Goal: Task Accomplishment & Management: Use online tool/utility

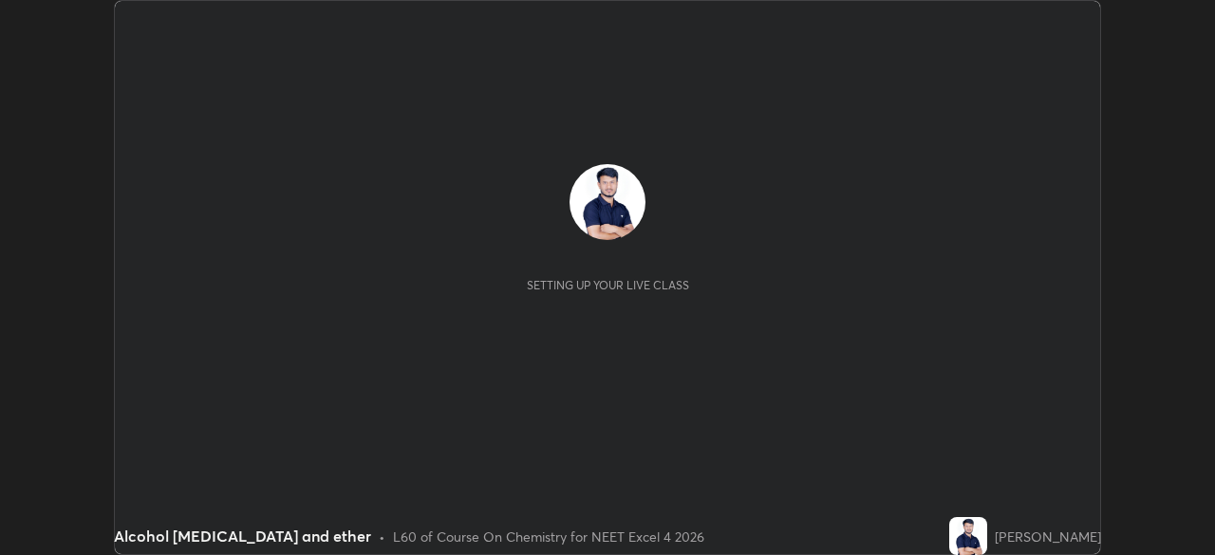
scroll to position [555, 1214]
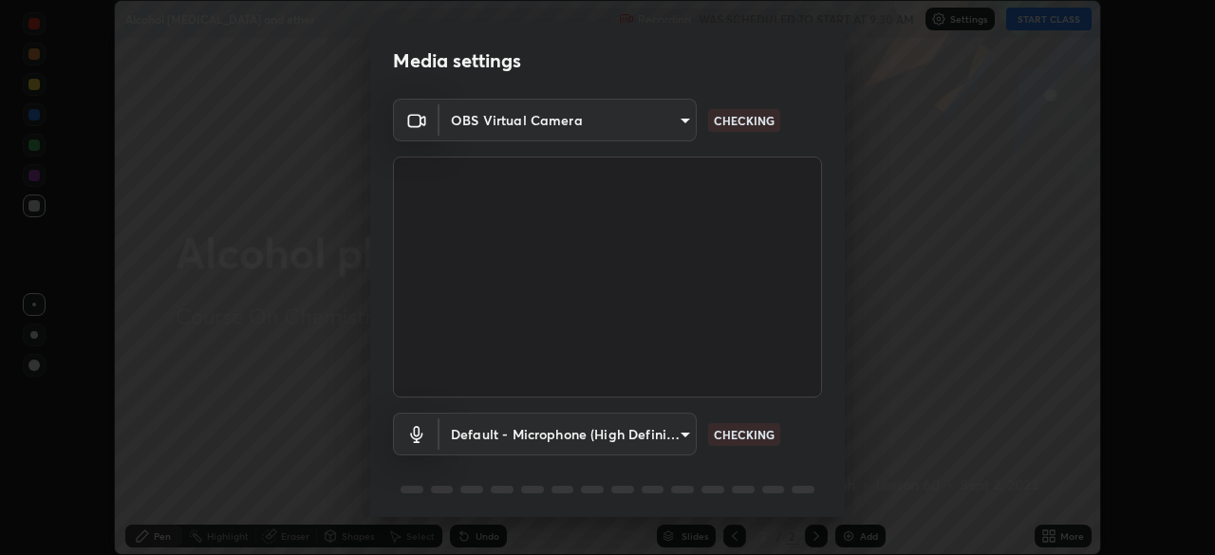
type input "f474beb2ac1073b1cf7bc17d5951005d2655f2c51d9fb2af0ce032b41bde225e"
type input "default"
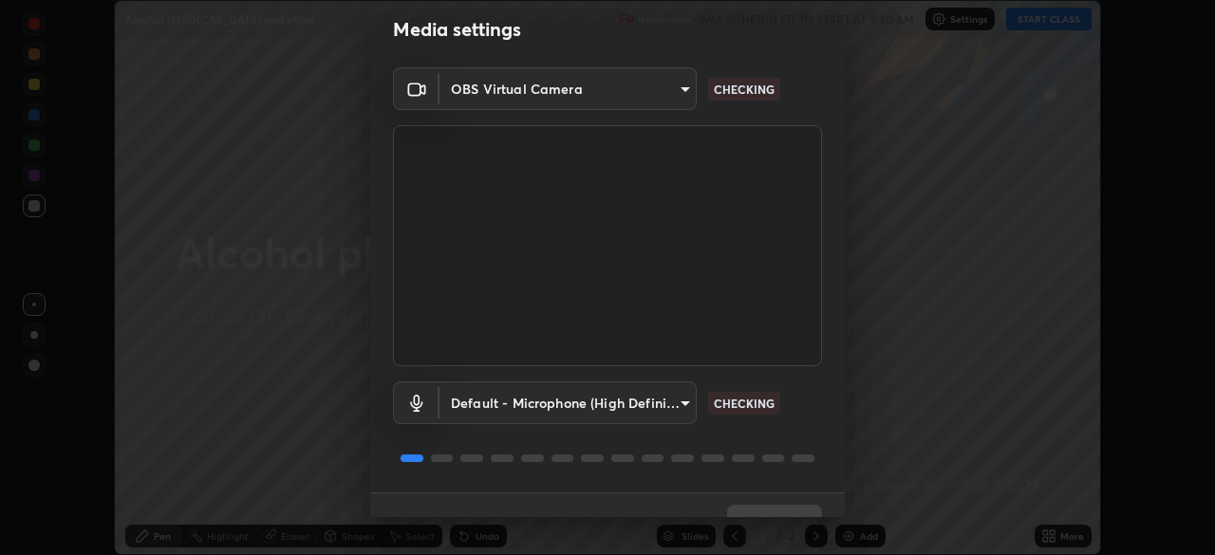
scroll to position [67, 0]
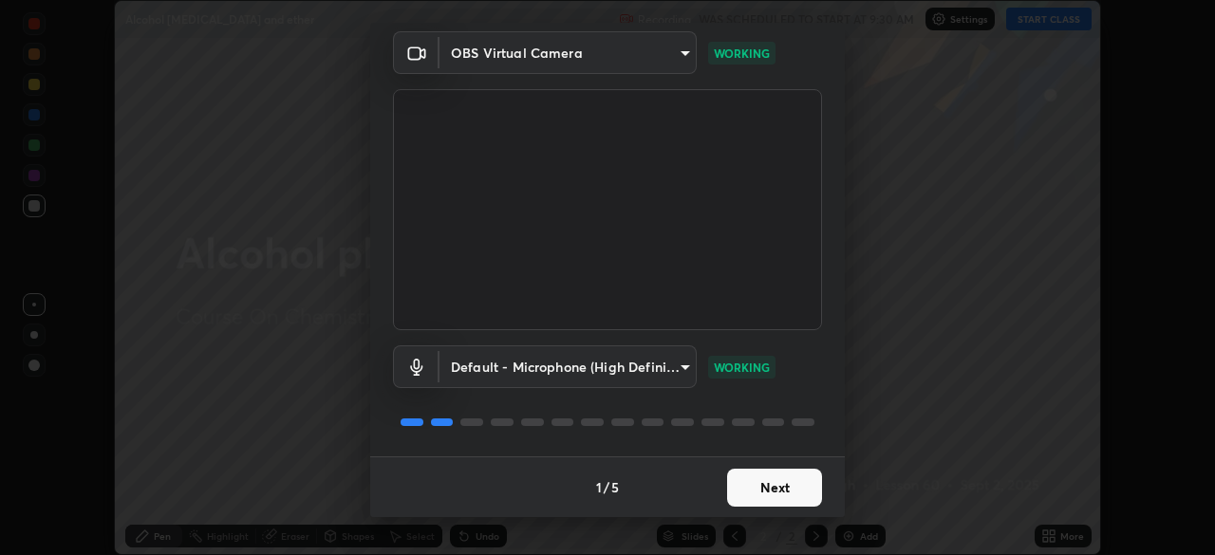
click at [776, 491] on button "Next" at bounding box center [774, 488] width 95 height 38
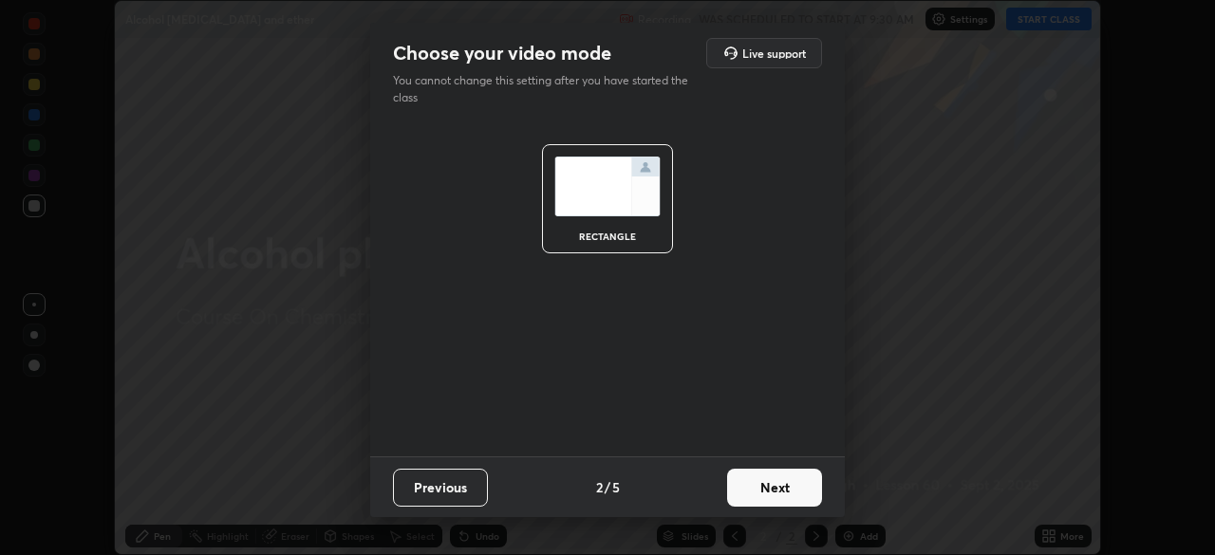
click at [776, 490] on button "Next" at bounding box center [774, 488] width 95 height 38
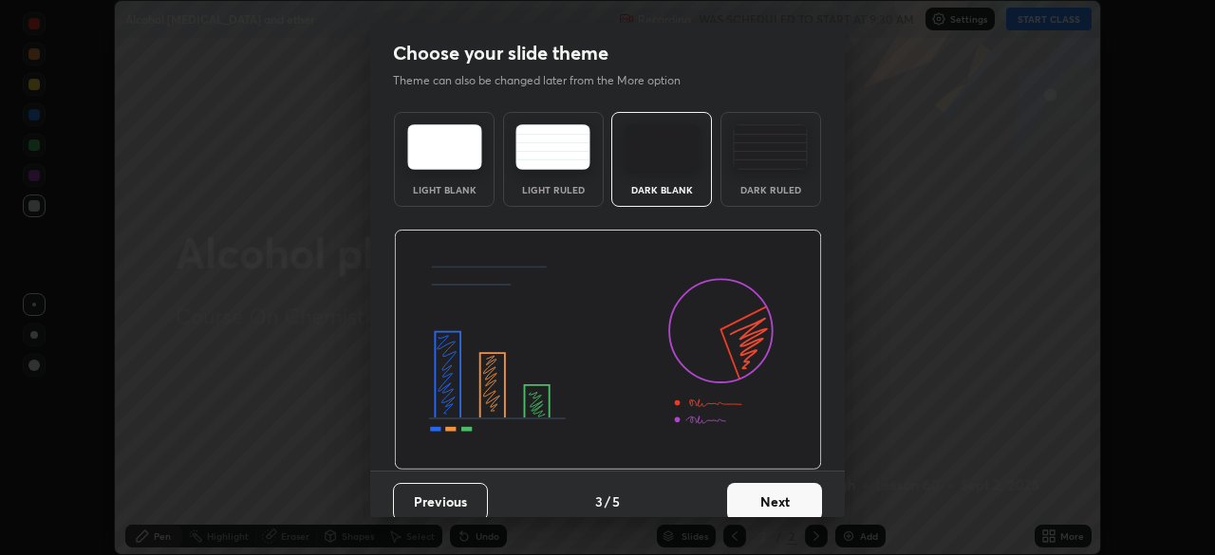
click at [760, 156] on img at bounding box center [770, 147] width 75 height 46
click at [765, 501] on button "Next" at bounding box center [774, 502] width 95 height 38
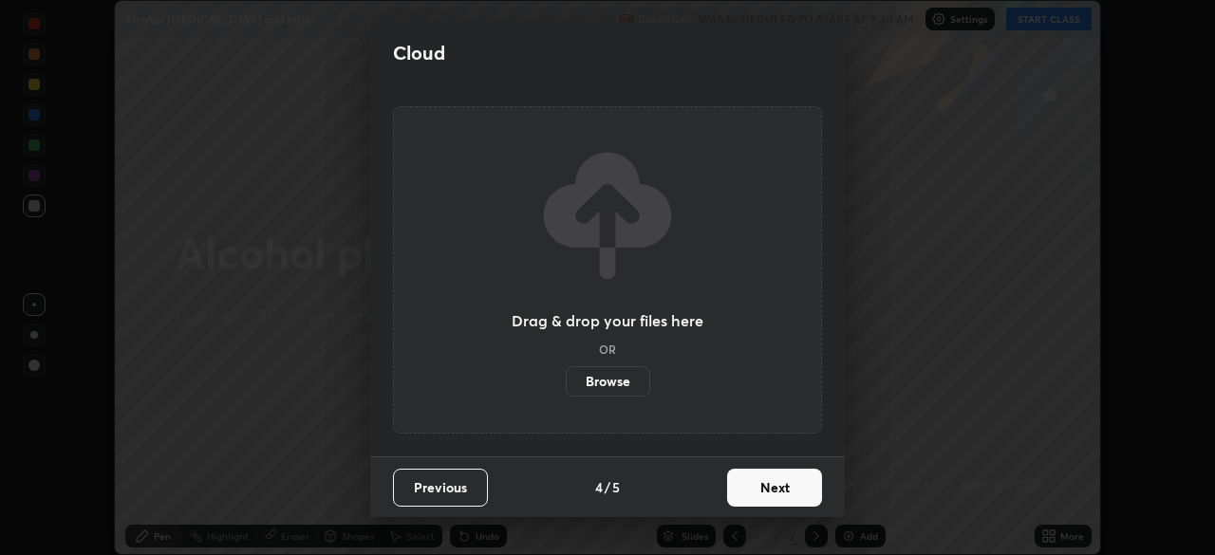
click at [764, 506] on button "Next" at bounding box center [774, 488] width 95 height 38
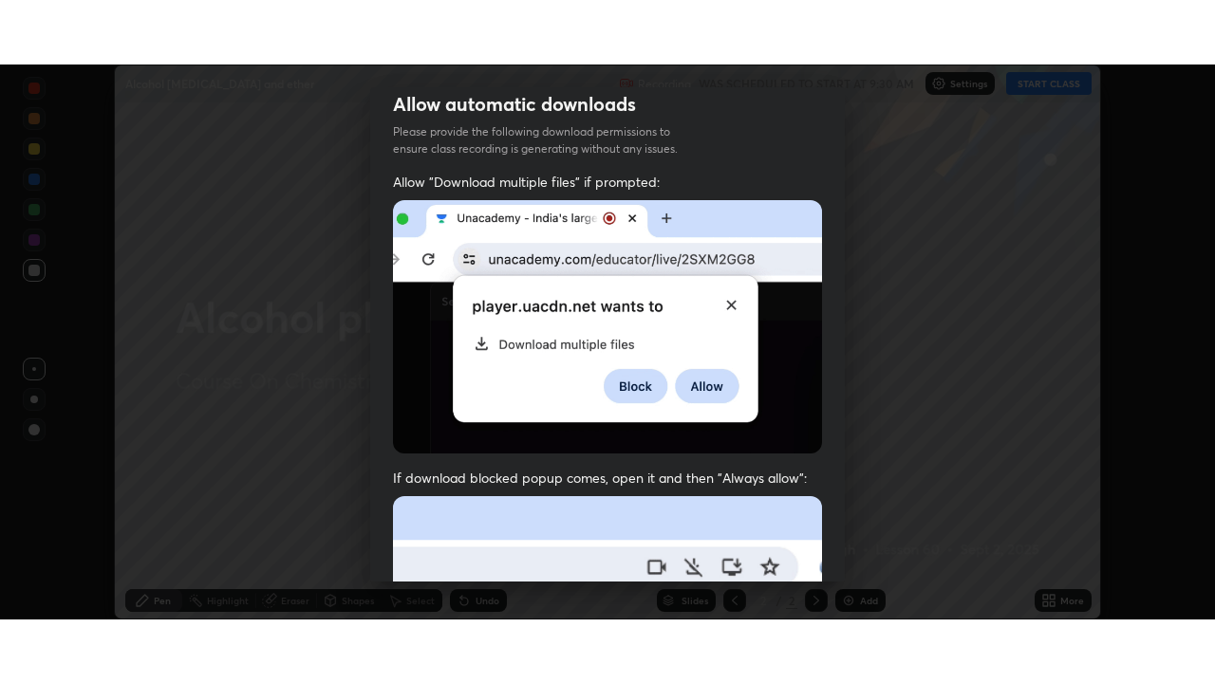
scroll to position [455, 0]
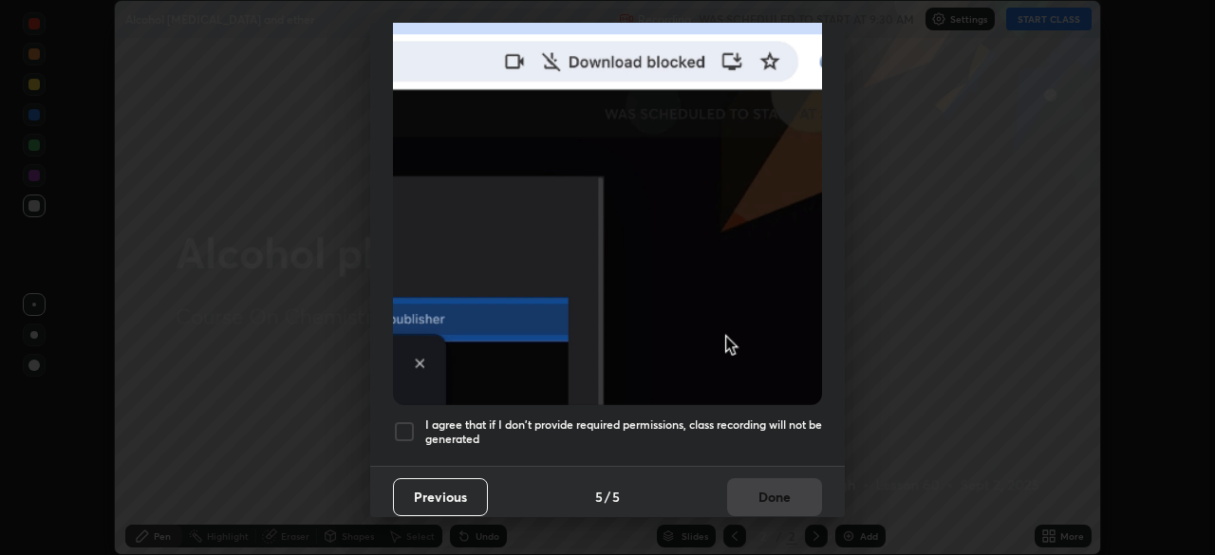
click at [402, 422] on div at bounding box center [404, 431] width 23 height 23
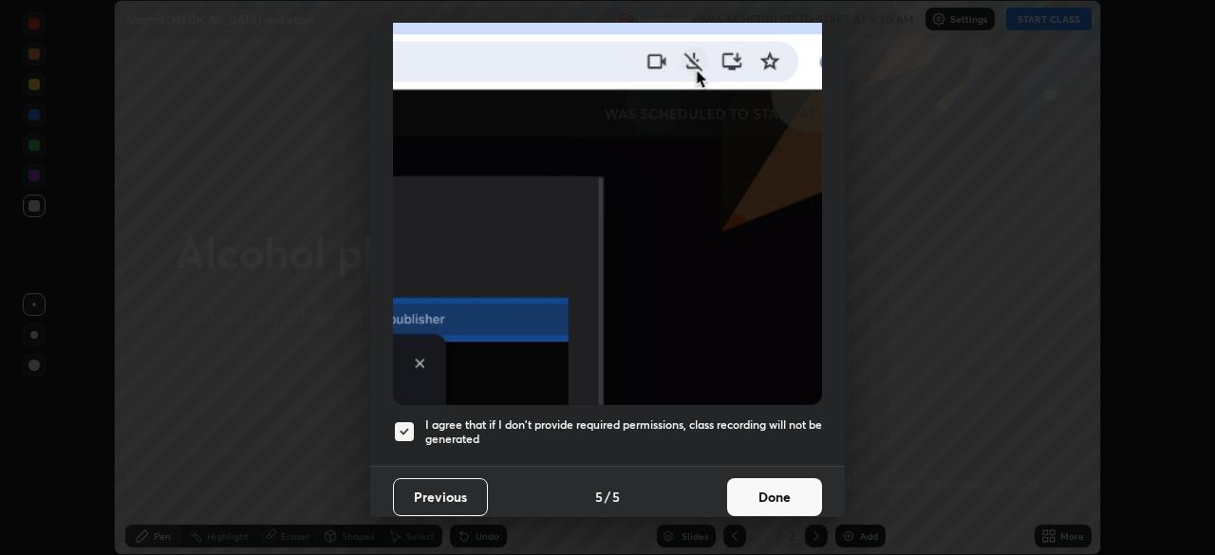
click at [762, 490] on button "Done" at bounding box center [774, 497] width 95 height 38
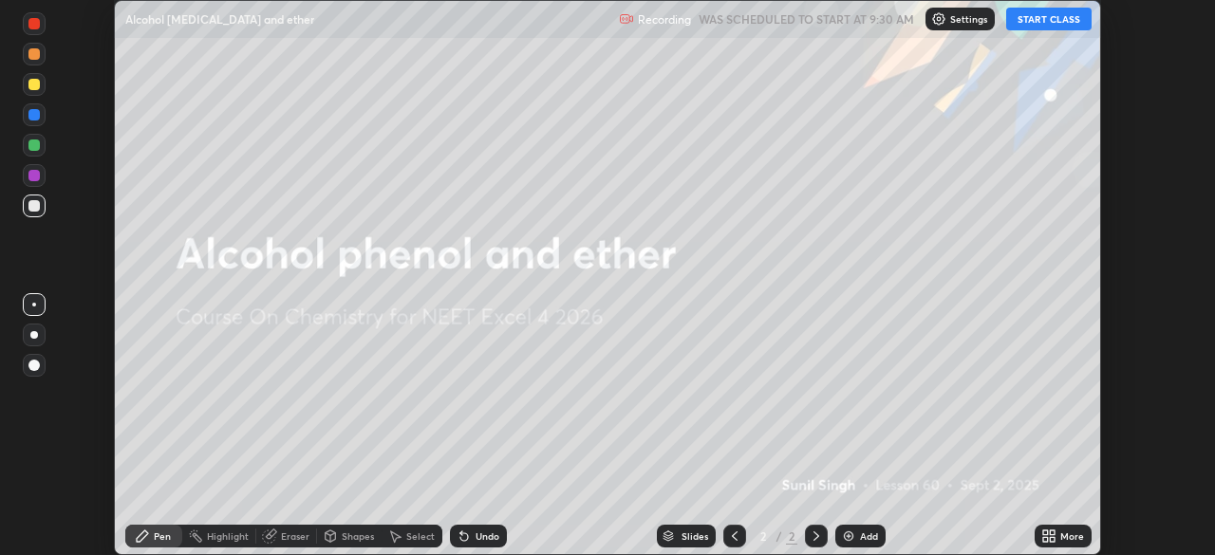
click at [1065, 15] on button "START CLASS" at bounding box center [1048, 19] width 85 height 23
click at [1062, 542] on div "More" at bounding box center [1063, 536] width 57 height 23
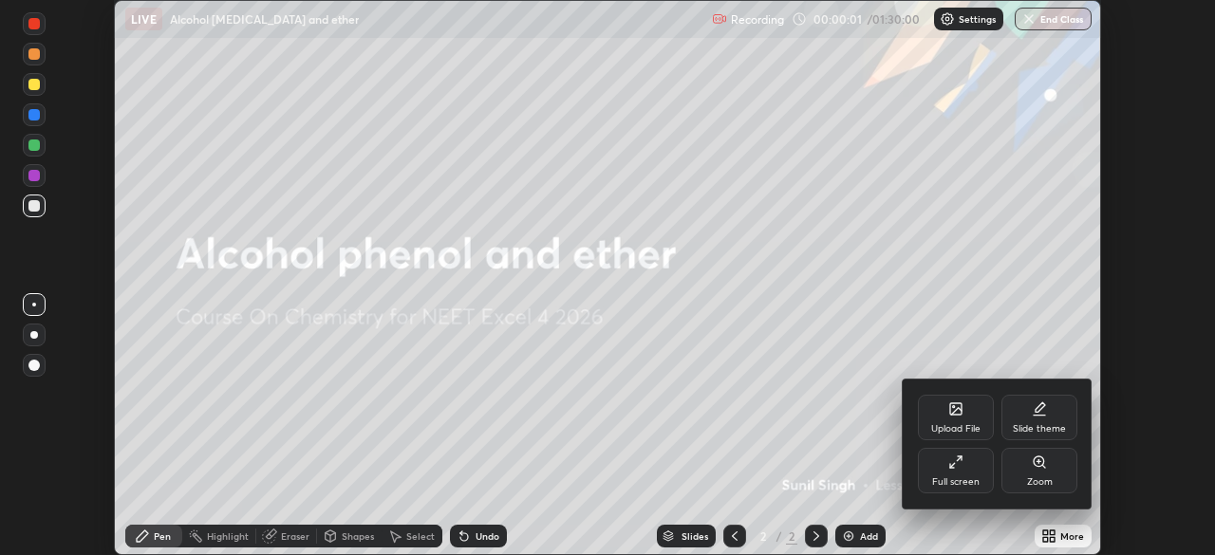
click at [966, 478] on div "Full screen" at bounding box center [955, 481] width 47 height 9
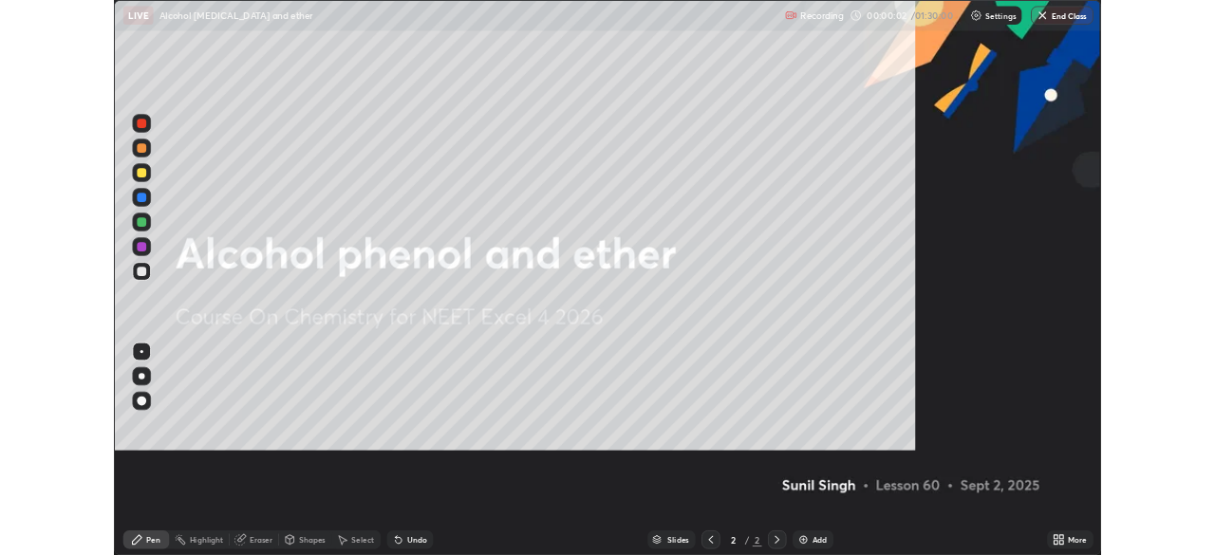
scroll to position [683, 1215]
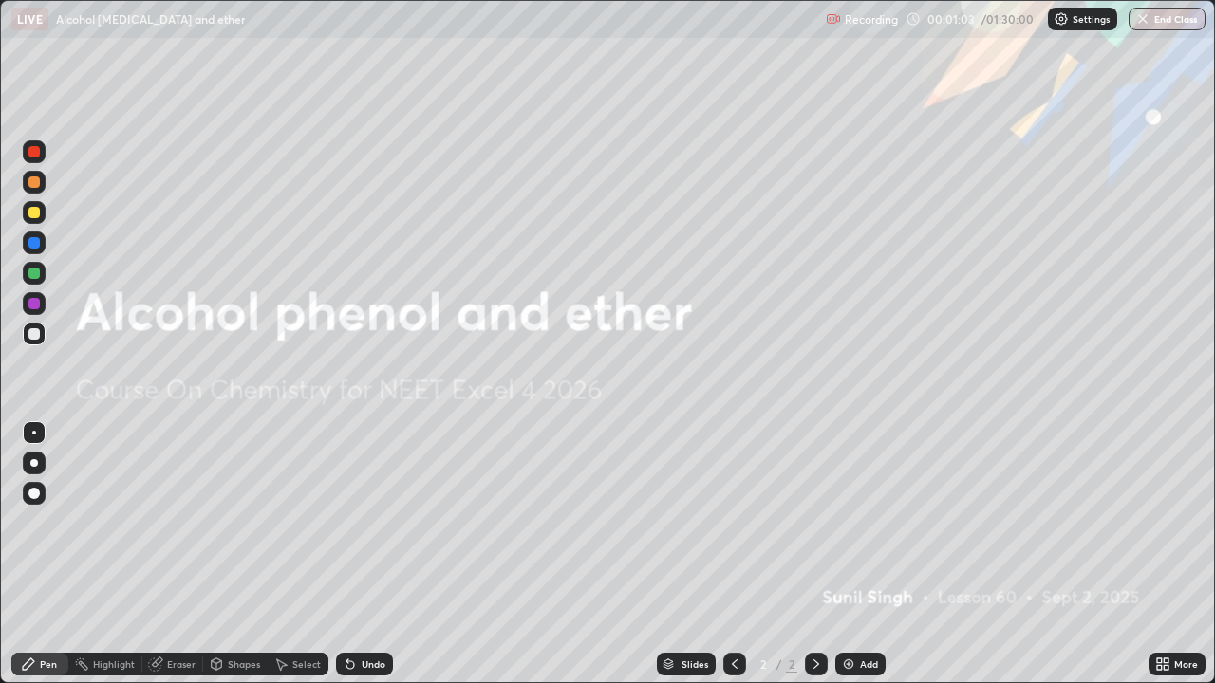
click at [849, 554] on img at bounding box center [848, 664] width 15 height 15
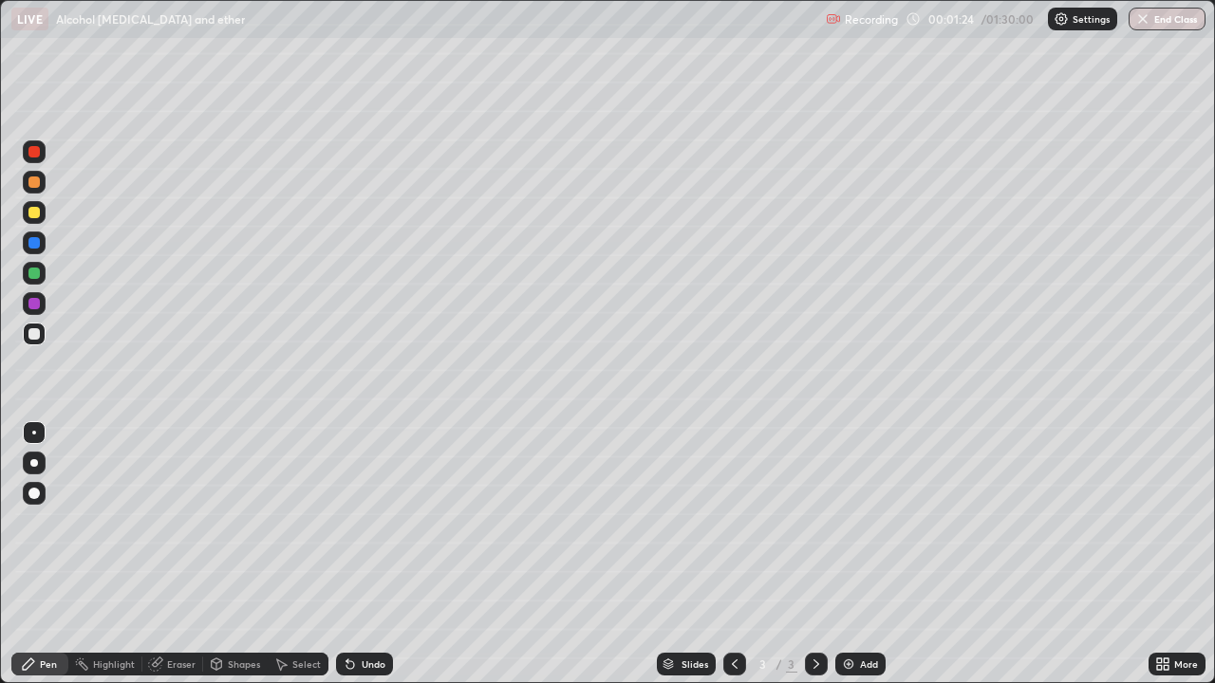
click at [359, 554] on div "Undo" at bounding box center [364, 664] width 57 height 23
click at [374, 554] on div "Undo" at bounding box center [374, 664] width 24 height 9
click at [30, 214] on div at bounding box center [33, 212] width 11 height 11
click at [38, 342] on div at bounding box center [34, 334] width 23 height 23
click at [34, 245] on div at bounding box center [33, 242] width 11 height 11
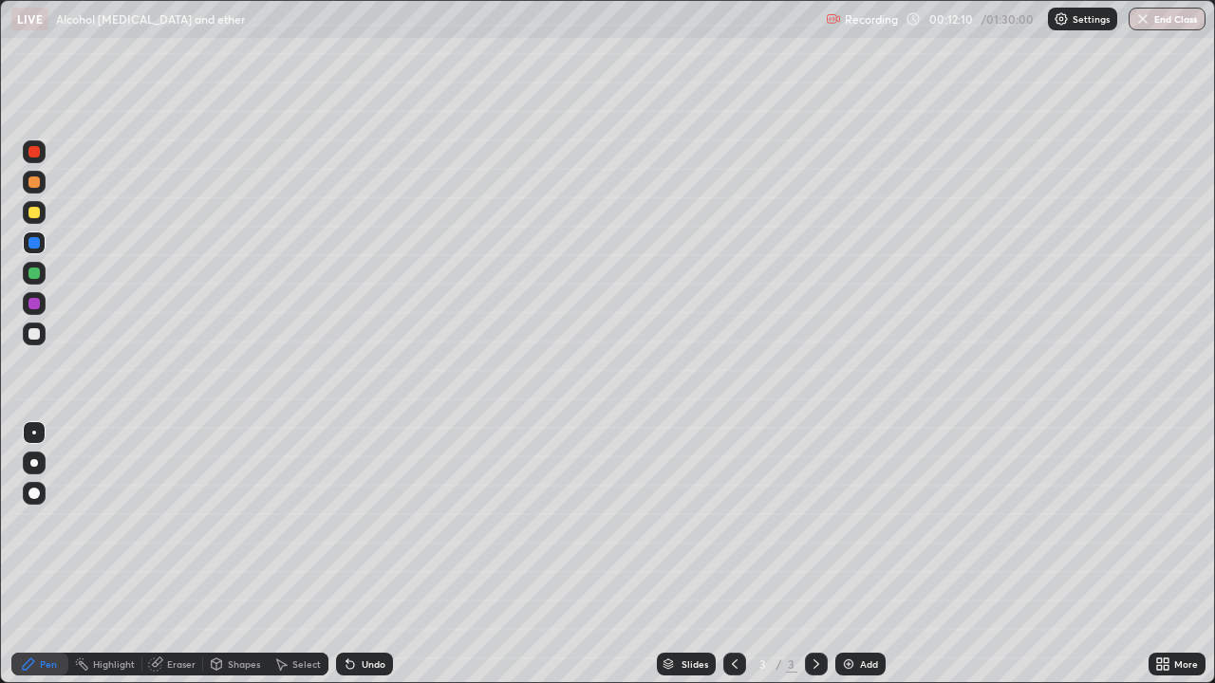
click at [856, 554] on div "Add" at bounding box center [860, 664] width 50 height 23
click at [27, 220] on div at bounding box center [34, 212] width 23 height 23
click at [35, 335] on div at bounding box center [33, 333] width 11 height 11
click at [354, 554] on icon at bounding box center [350, 664] width 15 height 15
click at [32, 213] on div at bounding box center [33, 212] width 11 height 11
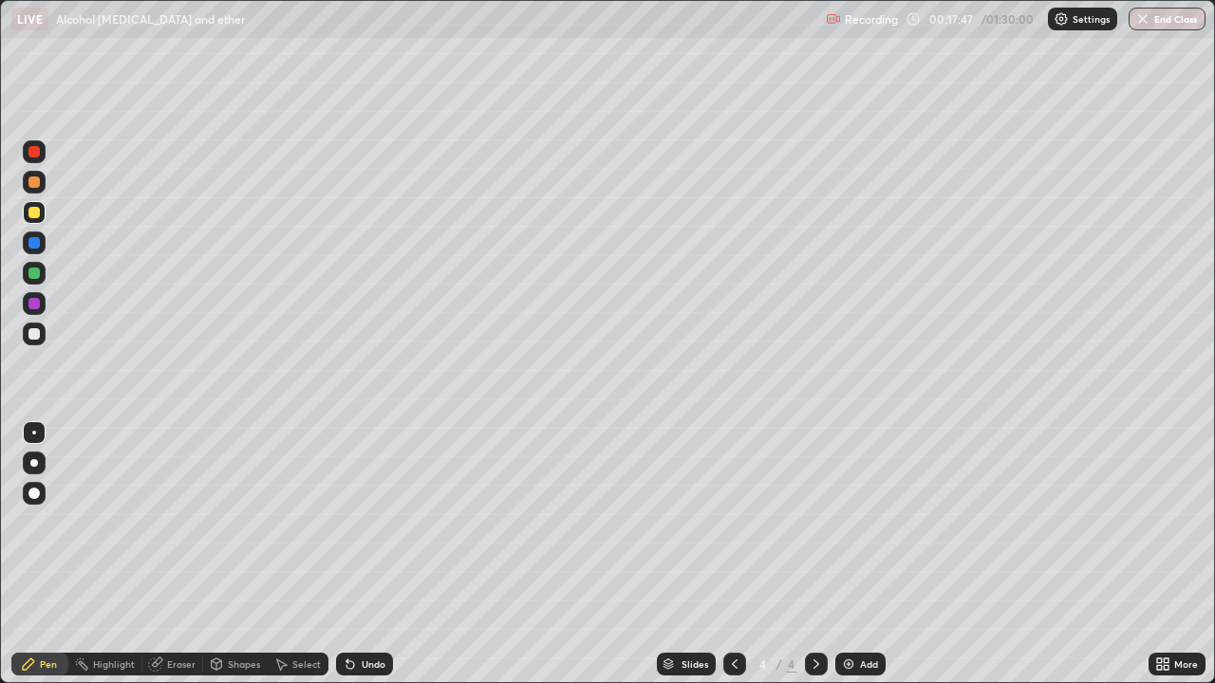
click at [364, 554] on div "Undo" at bounding box center [374, 664] width 24 height 9
click at [359, 554] on div "Undo" at bounding box center [364, 664] width 57 height 23
click at [362, 554] on div "Undo" at bounding box center [364, 664] width 57 height 23
click at [367, 554] on div "Undo" at bounding box center [374, 664] width 24 height 9
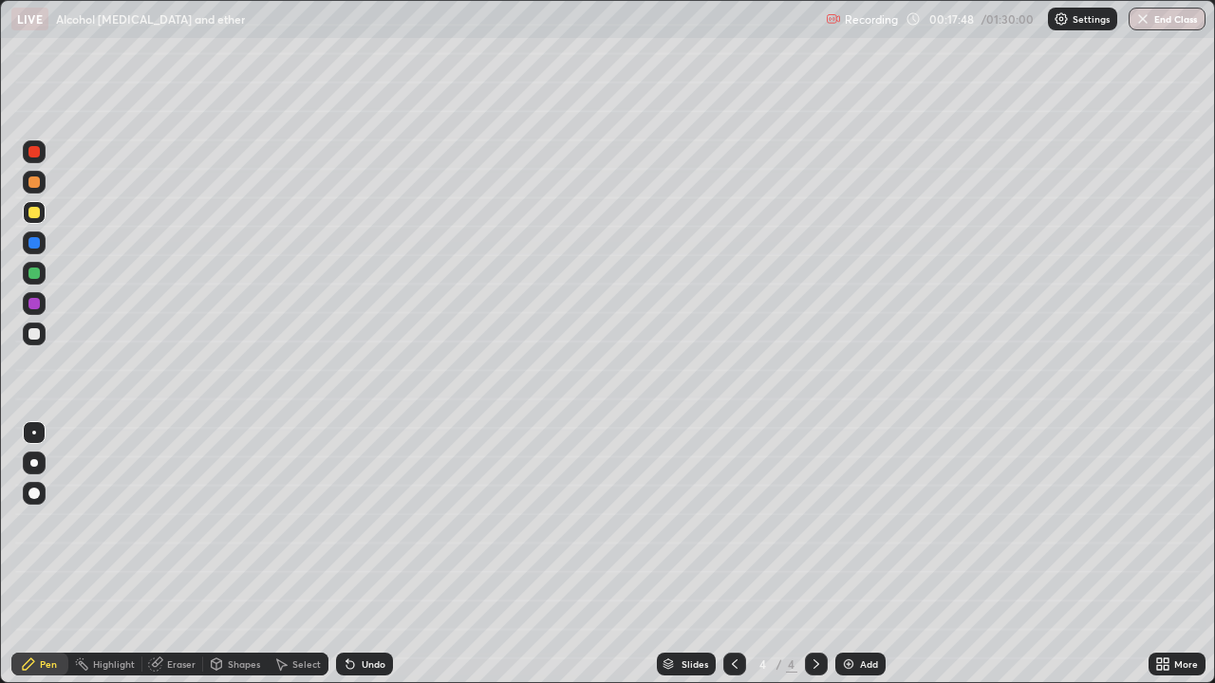
click at [364, 554] on div "Undo" at bounding box center [364, 664] width 57 height 23
click at [365, 554] on div "Undo" at bounding box center [364, 664] width 57 height 23
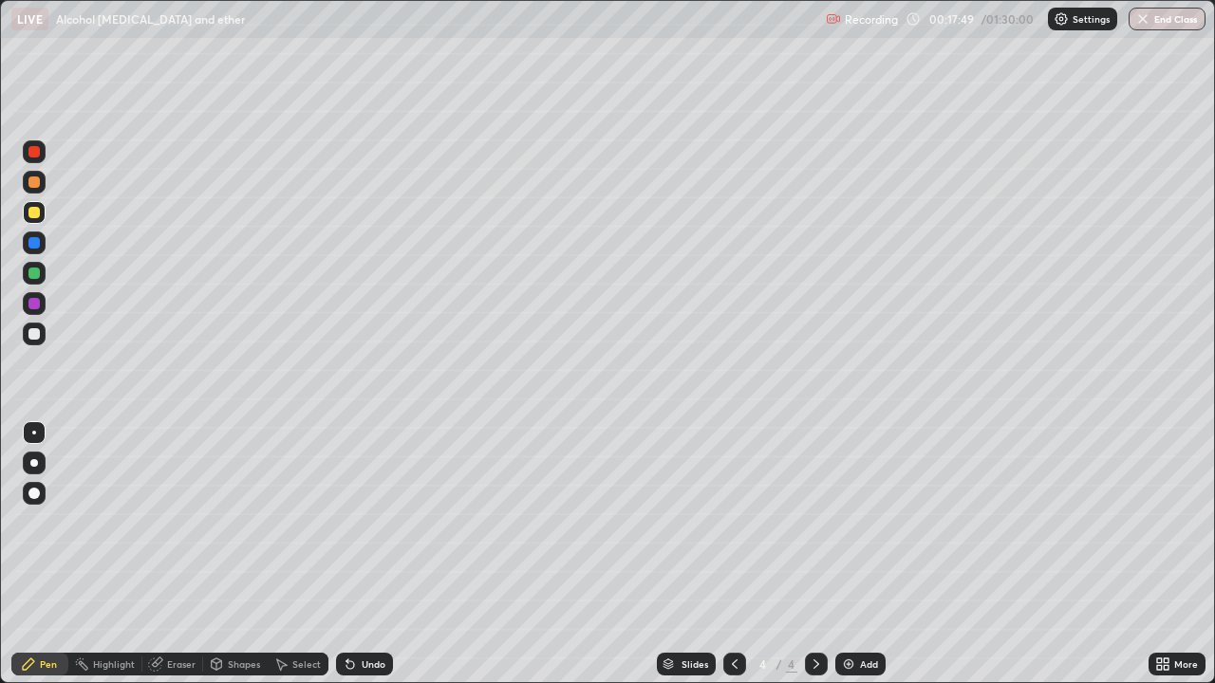
click at [365, 554] on div "Undo" at bounding box center [364, 664] width 57 height 23
click at [366, 554] on div "Undo" at bounding box center [364, 664] width 57 height 23
click at [365, 554] on div "Undo" at bounding box center [364, 664] width 57 height 23
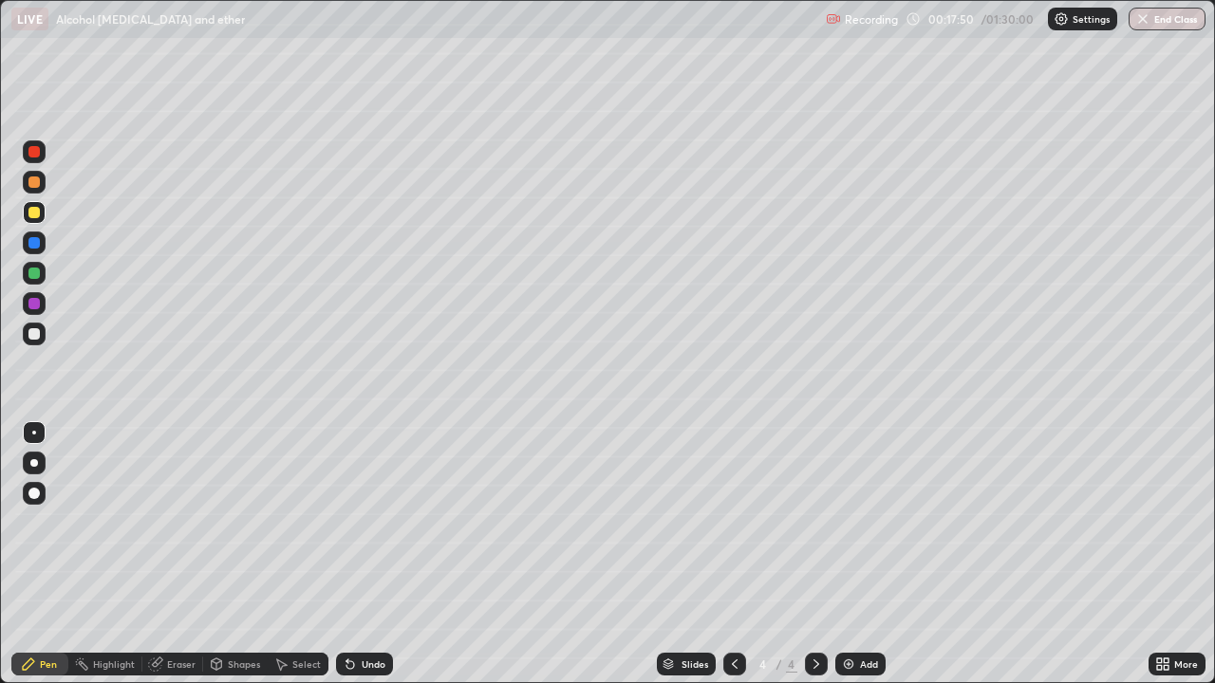
click at [367, 554] on div "Undo" at bounding box center [364, 664] width 57 height 23
click at [368, 554] on div "Undo" at bounding box center [364, 664] width 57 height 23
click at [365, 554] on div "Undo" at bounding box center [364, 664] width 57 height 23
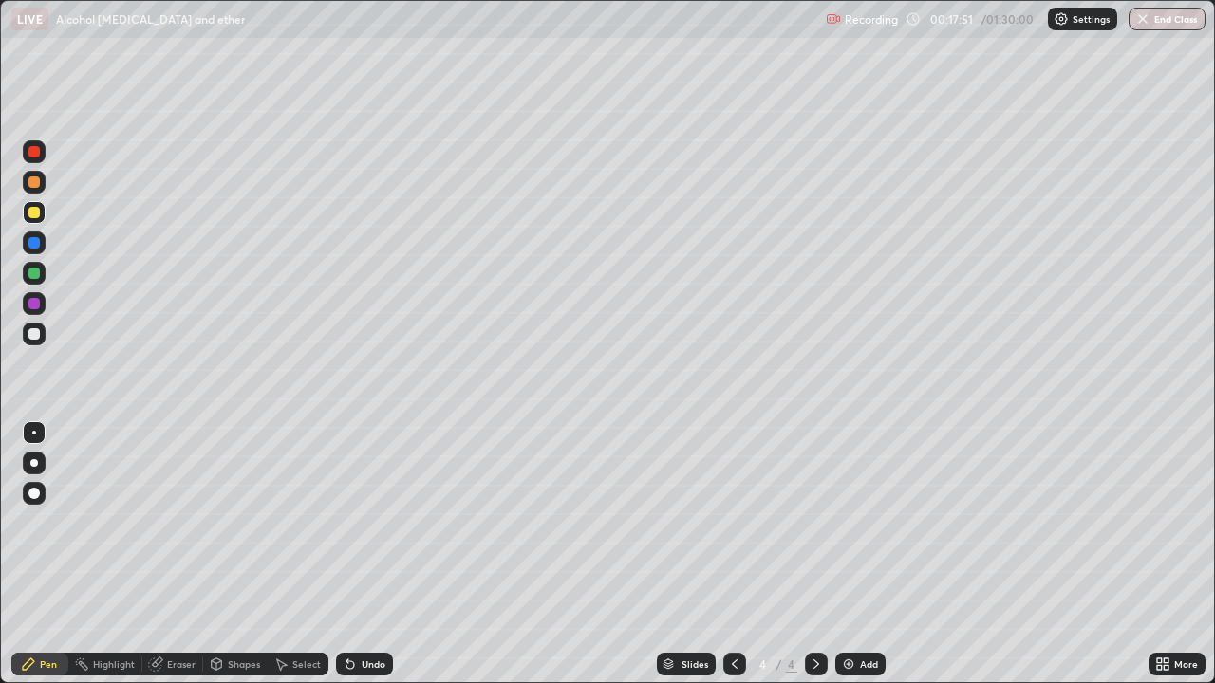
click at [365, 554] on div "Undo" at bounding box center [364, 664] width 57 height 23
click at [32, 334] on div at bounding box center [33, 333] width 11 height 11
click at [158, 554] on icon at bounding box center [155, 665] width 12 height 12
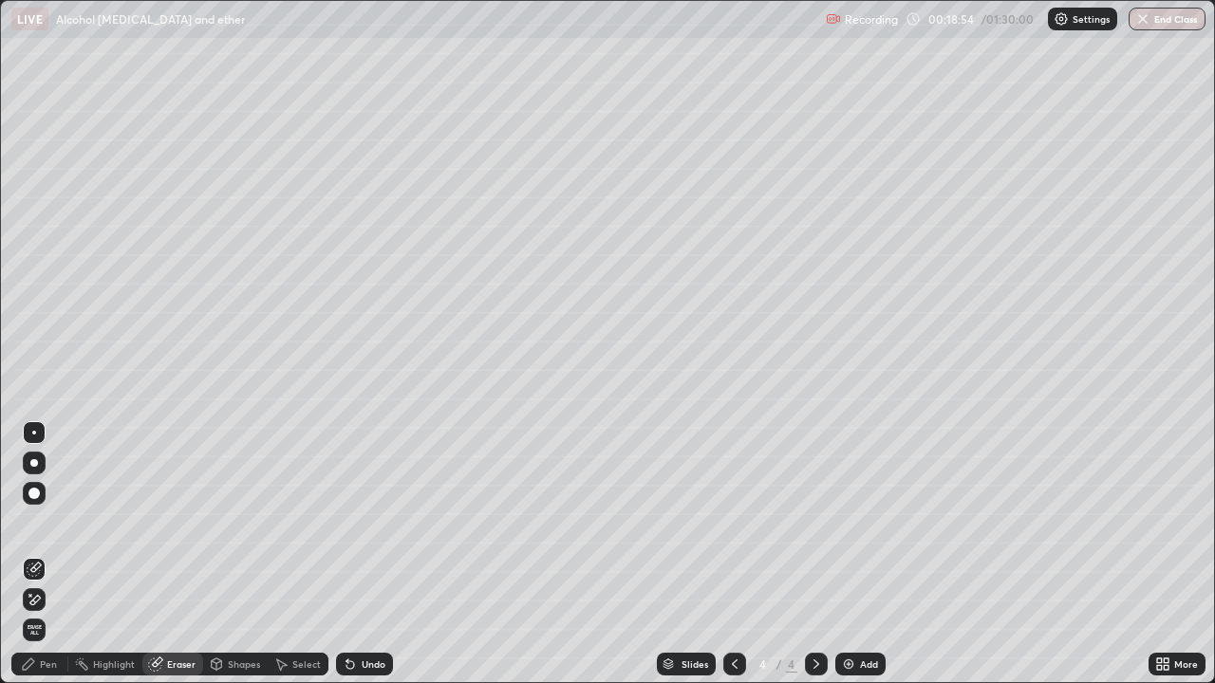
click at [47, 554] on div "Pen" at bounding box center [48, 664] width 17 height 9
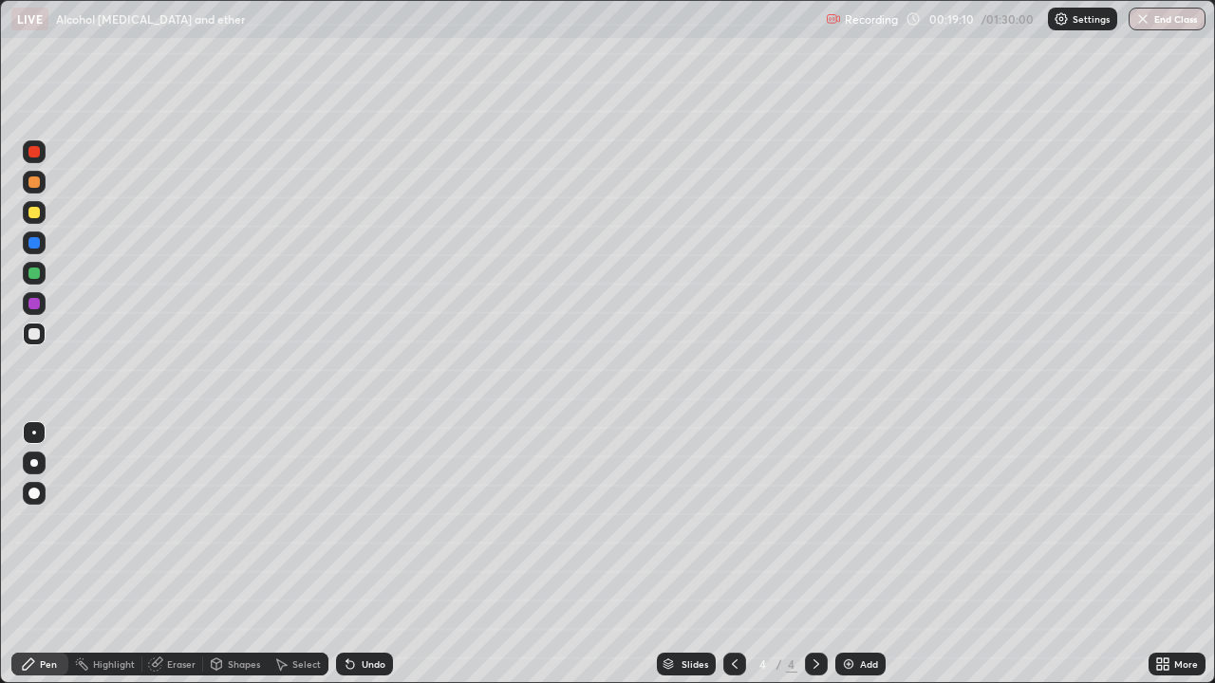
click at [855, 554] on div "Add" at bounding box center [860, 664] width 50 height 23
click at [733, 554] on icon at bounding box center [734, 664] width 15 height 15
click at [814, 554] on icon at bounding box center [816, 664] width 6 height 9
click at [34, 305] on div at bounding box center [33, 303] width 11 height 11
click at [359, 554] on div "Undo" at bounding box center [364, 664] width 57 height 23
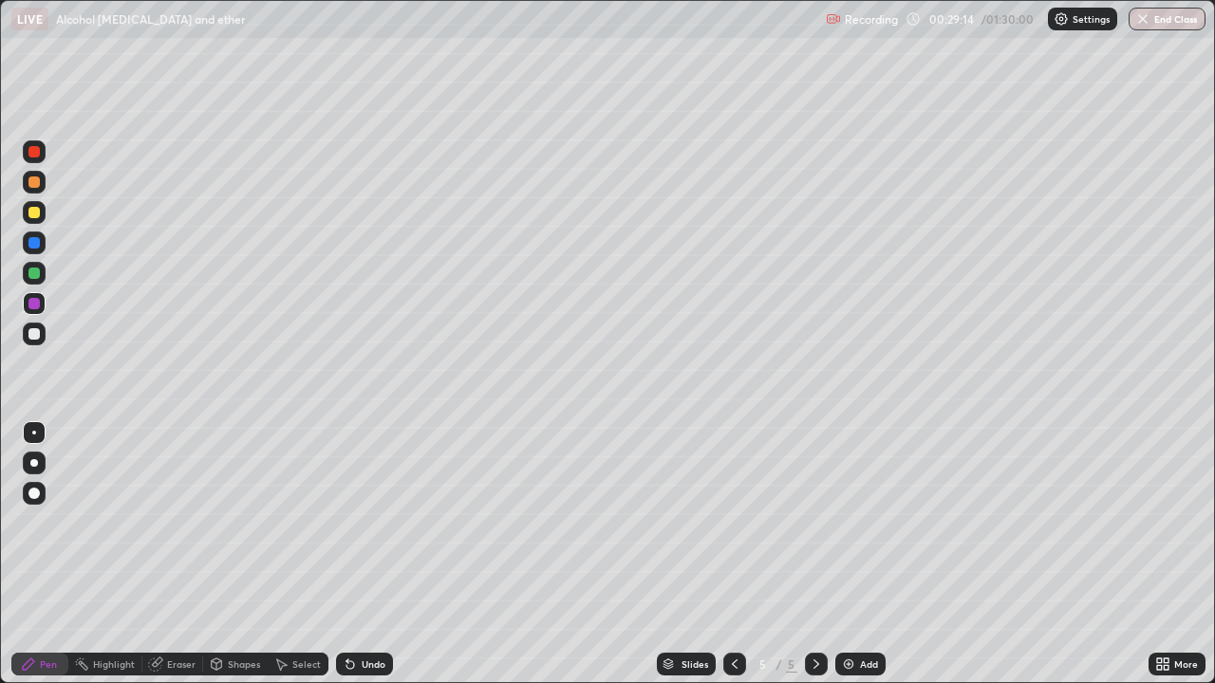
click at [860, 554] on div "Add" at bounding box center [869, 664] width 18 height 9
click at [364, 554] on div "Undo" at bounding box center [364, 664] width 57 height 23
click at [377, 554] on div "Undo" at bounding box center [364, 664] width 57 height 23
click at [364, 554] on div "Undo" at bounding box center [364, 664] width 57 height 23
click at [363, 554] on div "Undo" at bounding box center [364, 664] width 57 height 23
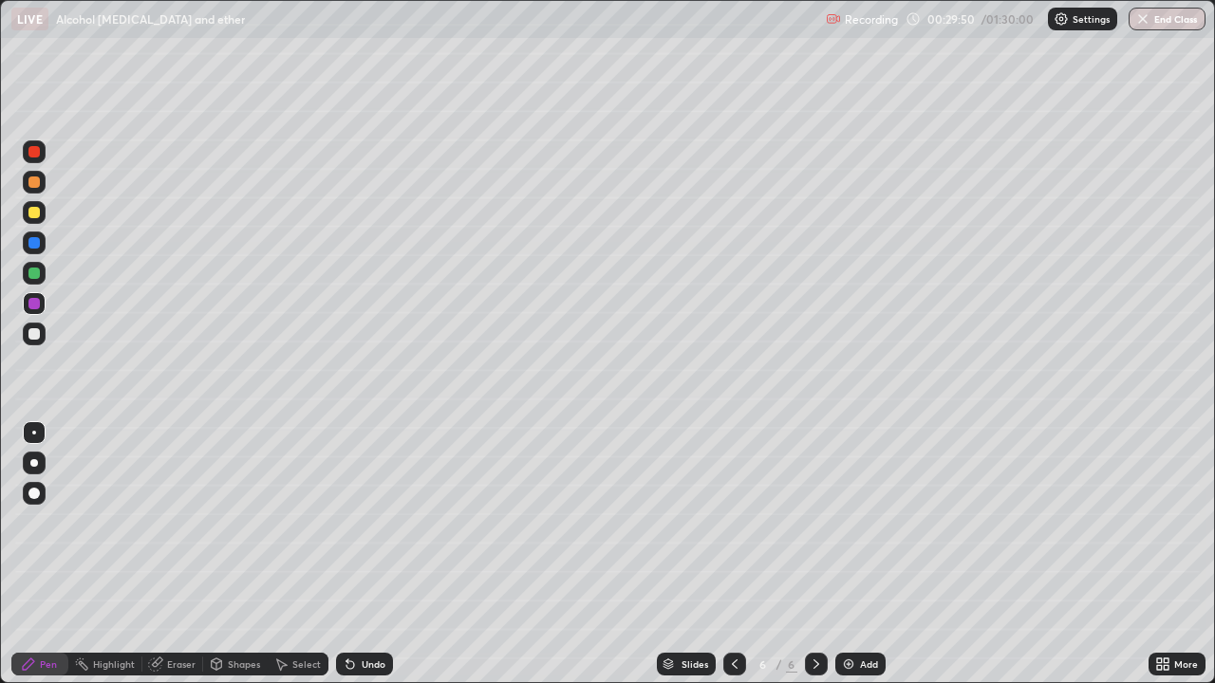
click at [363, 554] on div "Undo" at bounding box center [364, 664] width 57 height 23
click at [353, 554] on div "Undo" at bounding box center [364, 664] width 57 height 23
click at [732, 554] on icon at bounding box center [734, 664] width 15 height 15
click at [813, 554] on icon at bounding box center [816, 664] width 15 height 15
click at [731, 554] on icon at bounding box center [734, 664] width 15 height 15
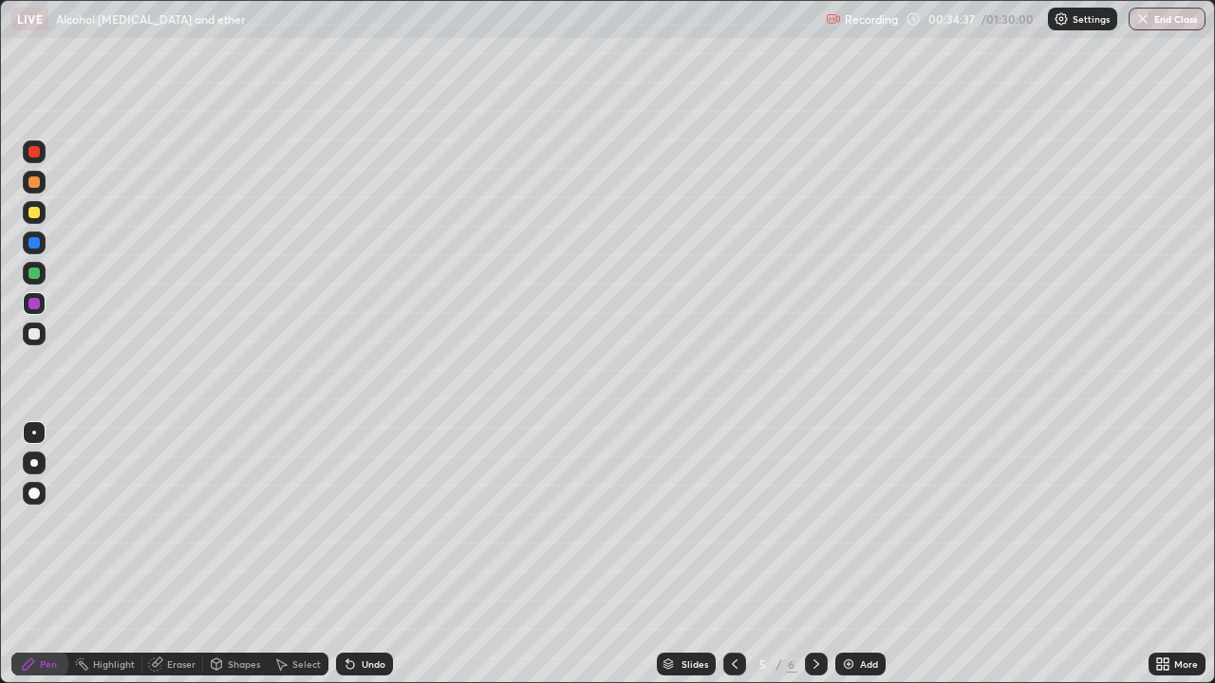
click at [814, 554] on icon at bounding box center [816, 664] width 6 height 9
click at [857, 554] on div "Add" at bounding box center [860, 664] width 50 height 23
click at [357, 554] on div "Undo" at bounding box center [364, 664] width 57 height 23
click at [359, 554] on div "Undo" at bounding box center [364, 664] width 57 height 23
click at [363, 554] on div "Undo" at bounding box center [364, 664] width 57 height 23
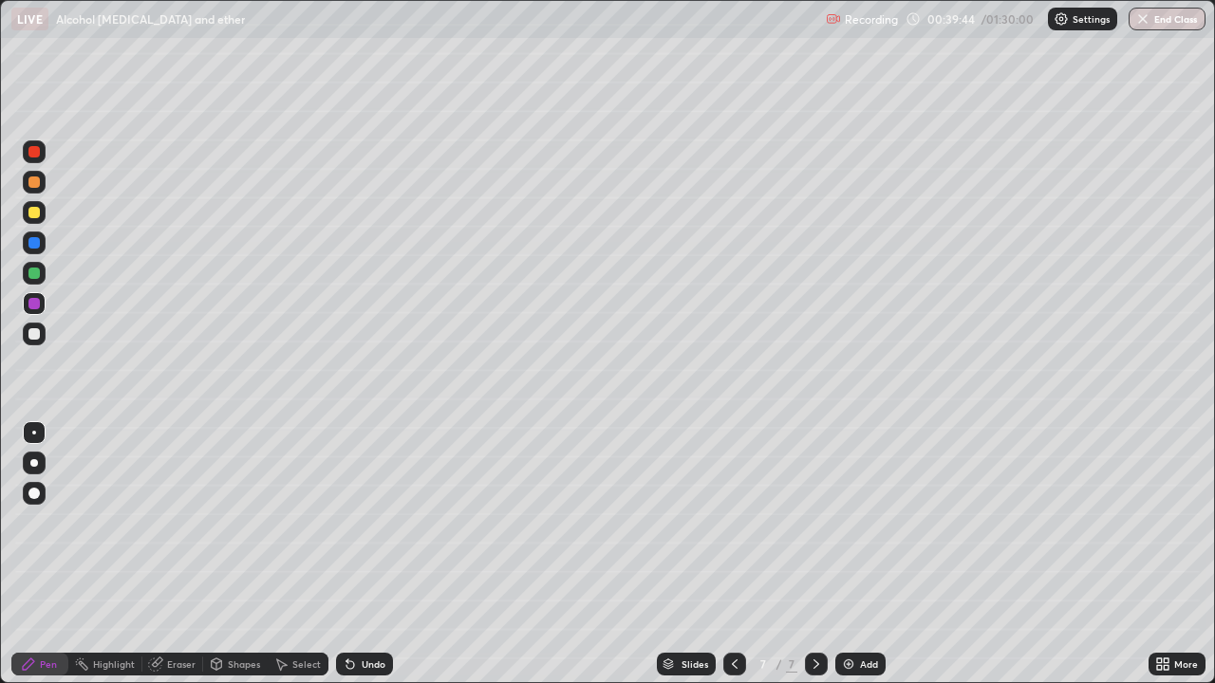
click at [386, 554] on div "Undo" at bounding box center [364, 664] width 57 height 23
click at [379, 554] on div "Undo" at bounding box center [374, 664] width 24 height 9
click at [367, 554] on div "Undo" at bounding box center [374, 664] width 24 height 9
click at [364, 554] on div "Undo" at bounding box center [364, 664] width 57 height 23
click at [366, 554] on div "Undo" at bounding box center [364, 664] width 57 height 23
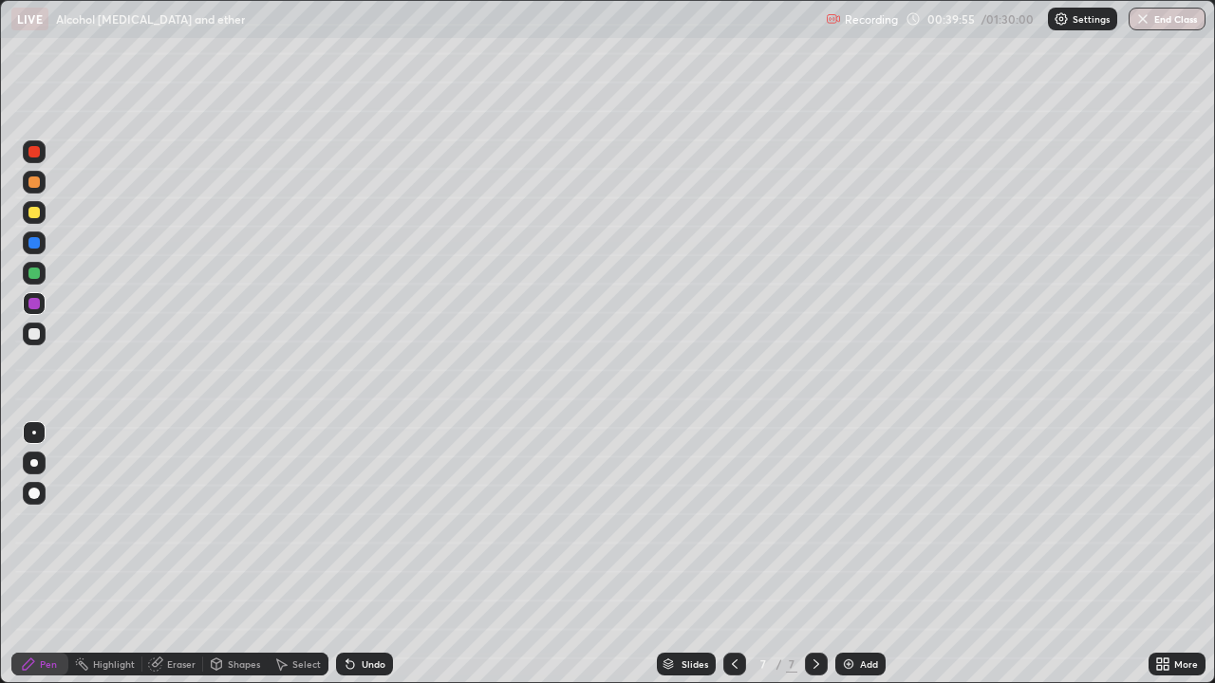
click at [373, 554] on div "Undo" at bounding box center [374, 664] width 24 height 9
click at [405, 554] on div "Slides 7 / 7 Add" at bounding box center [771, 664] width 756 height 38
click at [372, 554] on div "Undo" at bounding box center [374, 664] width 24 height 9
click at [368, 554] on div "Undo" at bounding box center [364, 664] width 57 height 23
click at [369, 554] on div "Undo" at bounding box center [364, 664] width 57 height 23
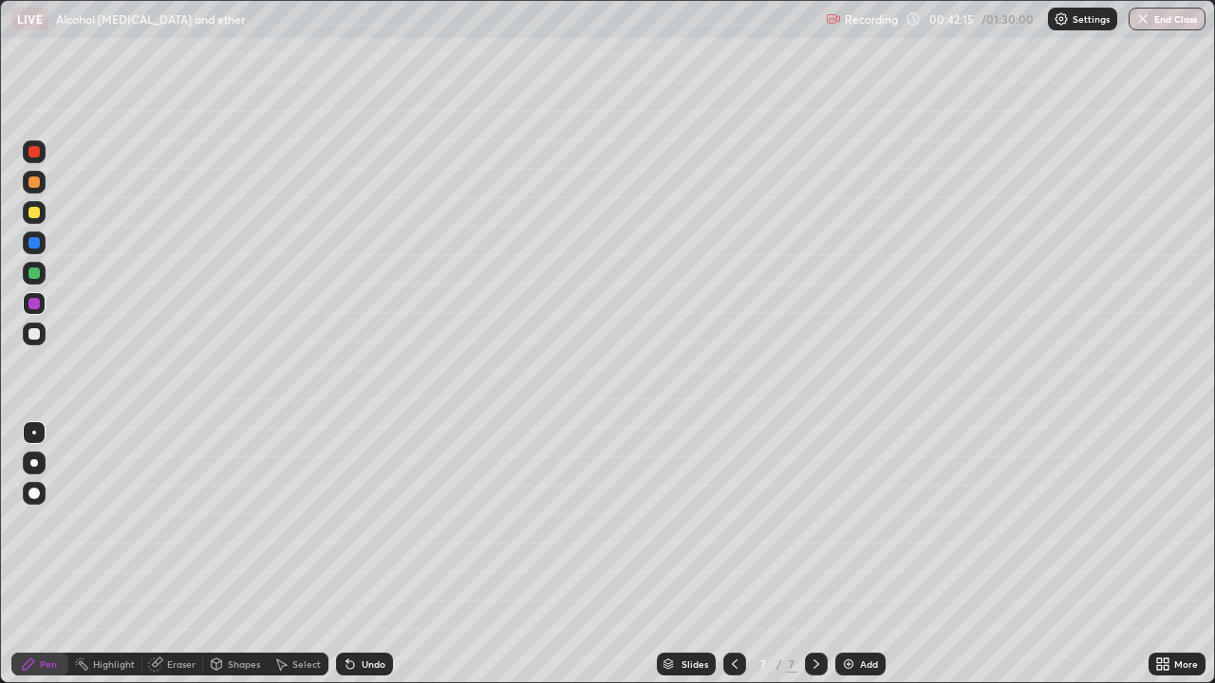
click at [863, 554] on div "Add" at bounding box center [860, 664] width 50 height 23
click at [354, 554] on div "Undo" at bounding box center [364, 664] width 57 height 23
click at [355, 554] on div "Undo" at bounding box center [364, 664] width 57 height 23
click at [360, 554] on div "Undo" at bounding box center [364, 664] width 57 height 23
click at [362, 554] on div "Undo" at bounding box center [364, 664] width 57 height 23
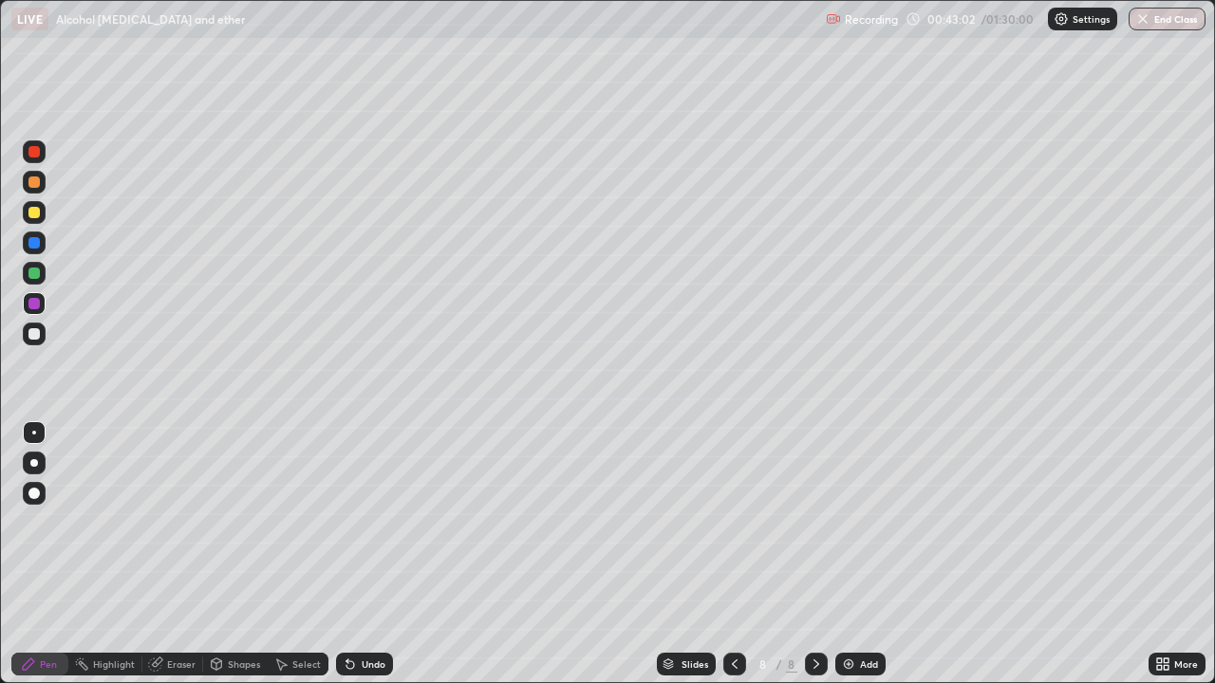
click at [359, 554] on div "Undo" at bounding box center [364, 664] width 57 height 23
click at [34, 216] on div at bounding box center [33, 212] width 11 height 11
click at [362, 554] on div "Undo" at bounding box center [374, 664] width 24 height 9
click at [373, 554] on div "Undo" at bounding box center [374, 664] width 24 height 9
click at [380, 554] on div "Undo" at bounding box center [364, 664] width 57 height 23
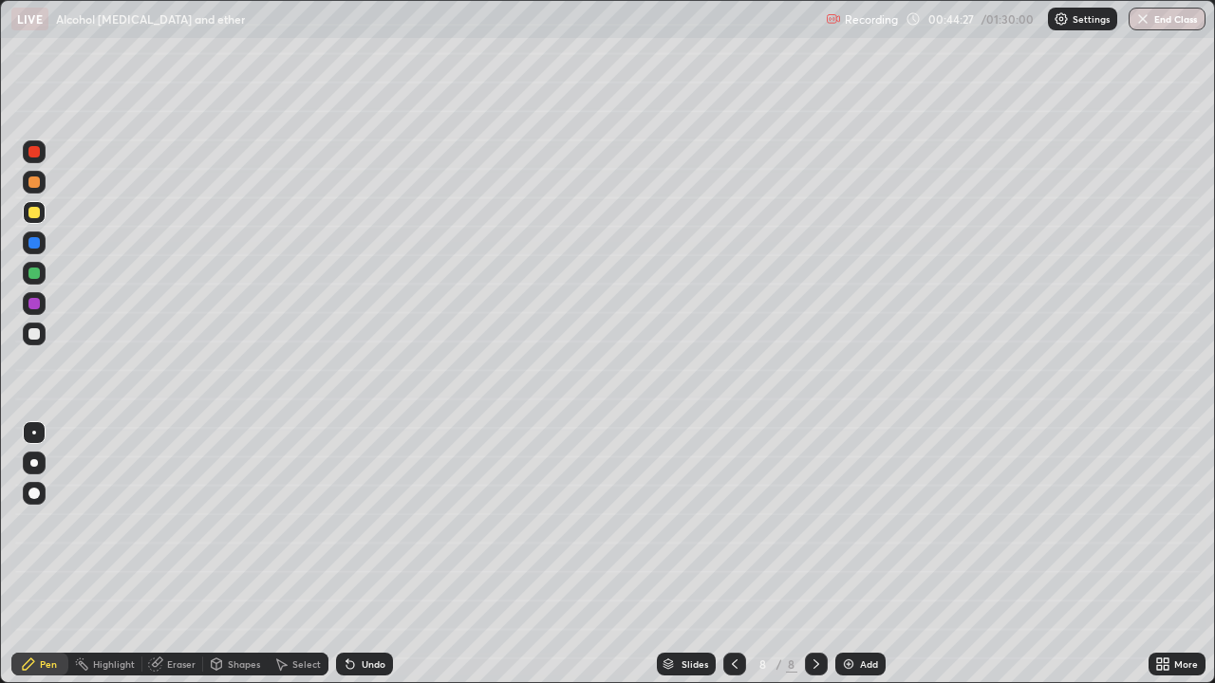
click at [381, 554] on div "Undo" at bounding box center [364, 664] width 57 height 23
click at [160, 554] on icon at bounding box center [155, 664] width 15 height 15
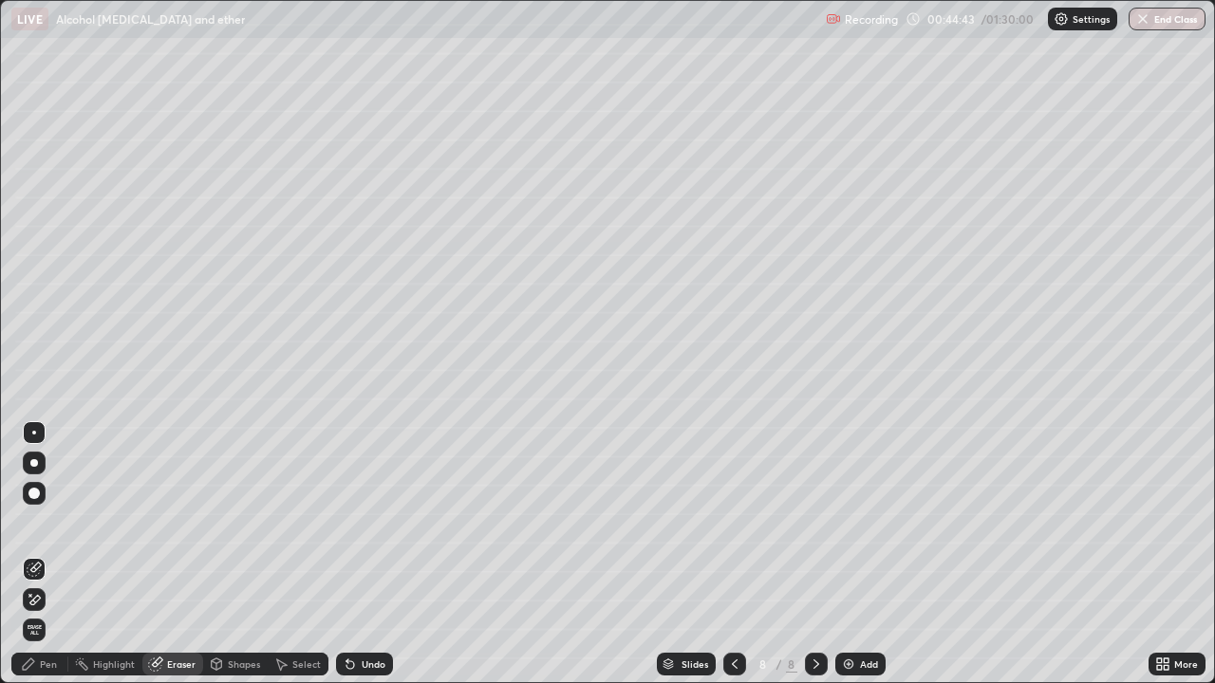
click at [43, 554] on div "Pen" at bounding box center [48, 664] width 17 height 9
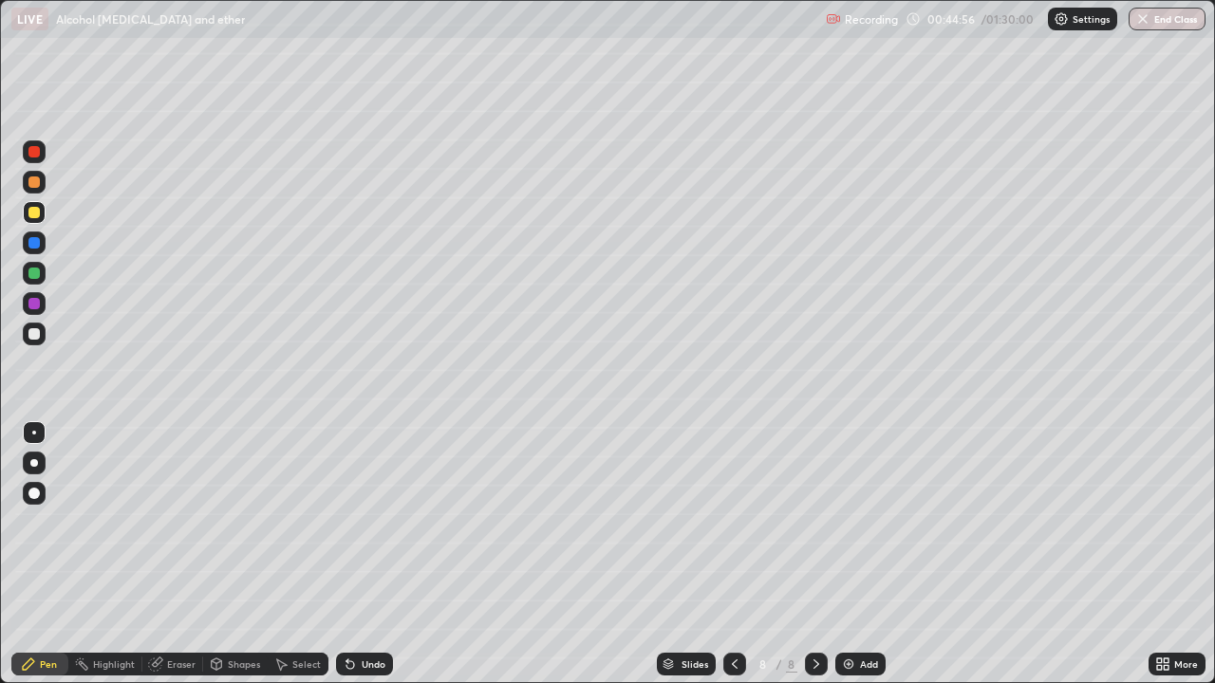
click at [357, 554] on div "Undo" at bounding box center [364, 664] width 57 height 23
click at [365, 554] on div "Undo" at bounding box center [374, 664] width 24 height 9
click at [364, 554] on div "Undo" at bounding box center [374, 664] width 24 height 9
click at [362, 554] on div "Undo" at bounding box center [374, 664] width 24 height 9
click at [374, 554] on div "Undo" at bounding box center [374, 664] width 24 height 9
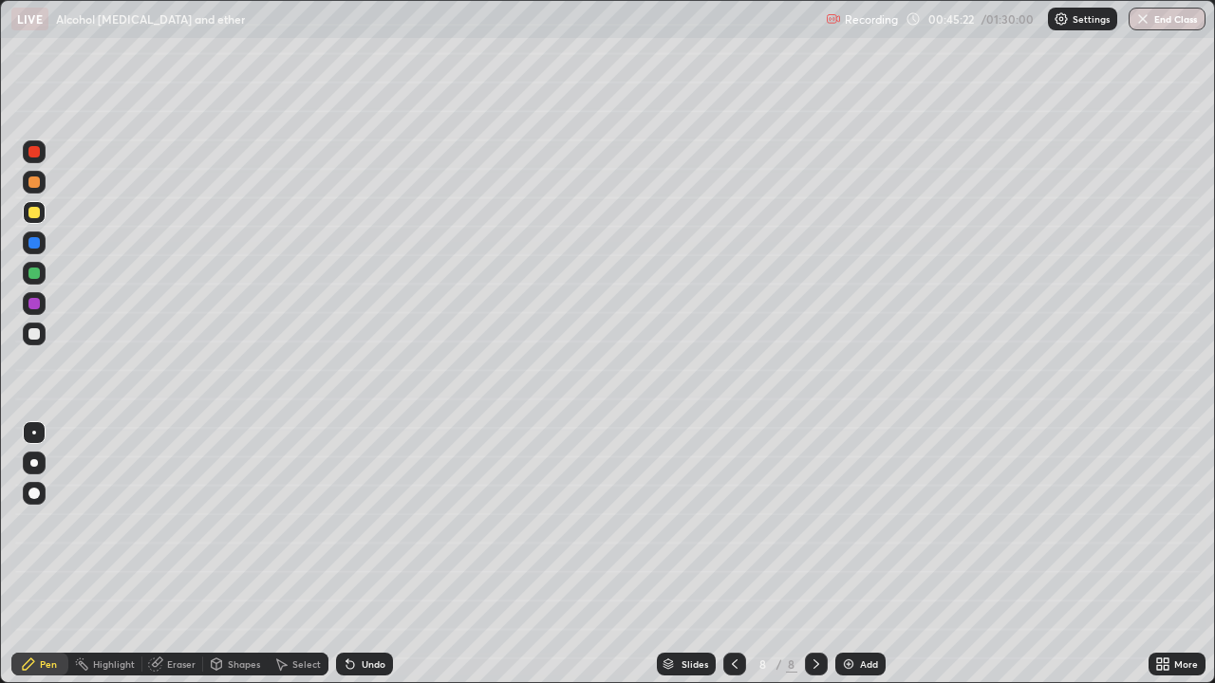
click at [374, 554] on div "Undo" at bounding box center [374, 664] width 24 height 9
click at [734, 554] on icon at bounding box center [734, 664] width 15 height 15
click at [814, 554] on icon at bounding box center [816, 664] width 15 height 15
click at [852, 554] on img at bounding box center [848, 664] width 15 height 15
click at [159, 554] on icon at bounding box center [157, 662] width 10 height 9
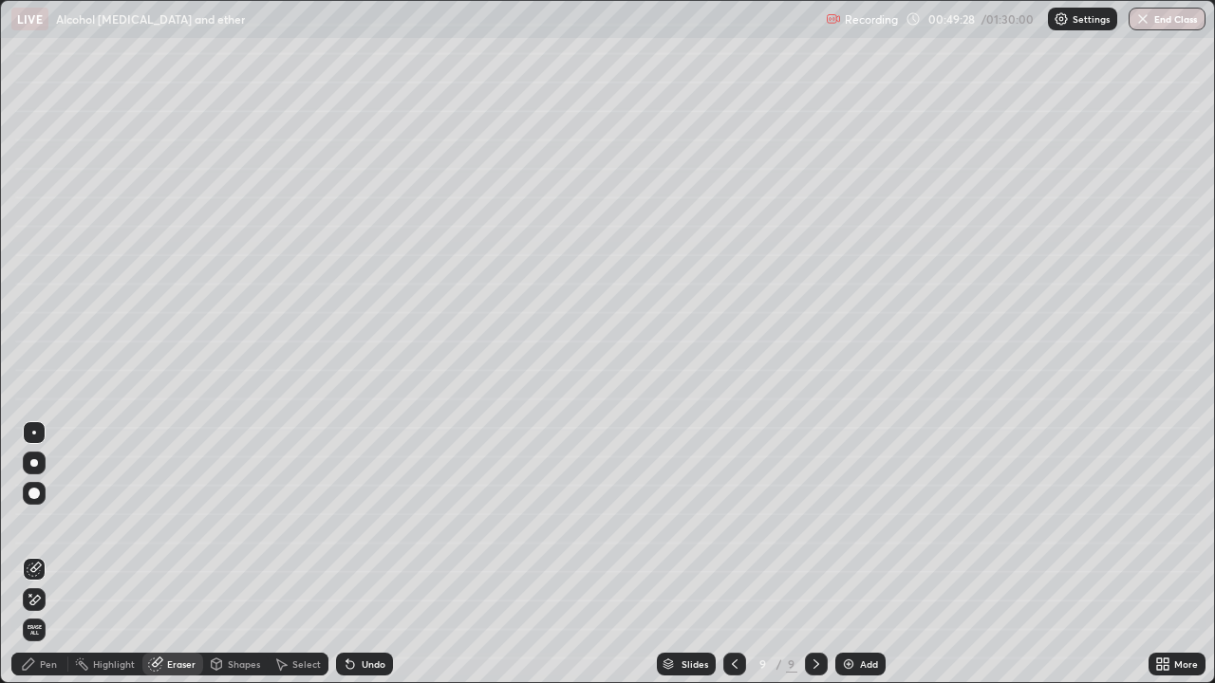
click at [37, 554] on div "Pen" at bounding box center [39, 664] width 57 height 23
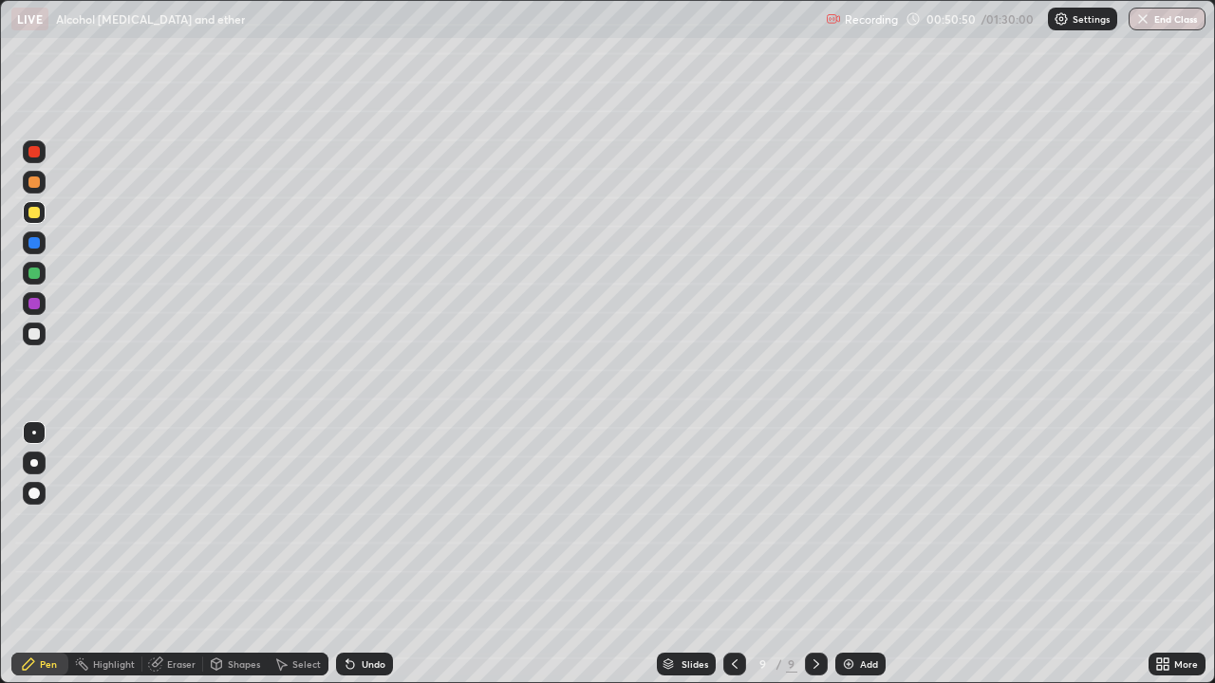
click at [347, 554] on icon at bounding box center [350, 666] width 8 height 8
click at [374, 554] on div "Undo" at bounding box center [374, 664] width 24 height 9
click at [376, 554] on div "Undo" at bounding box center [374, 664] width 24 height 9
click at [367, 554] on div "Undo" at bounding box center [374, 664] width 24 height 9
click at [371, 554] on div "Undo" at bounding box center [374, 664] width 24 height 9
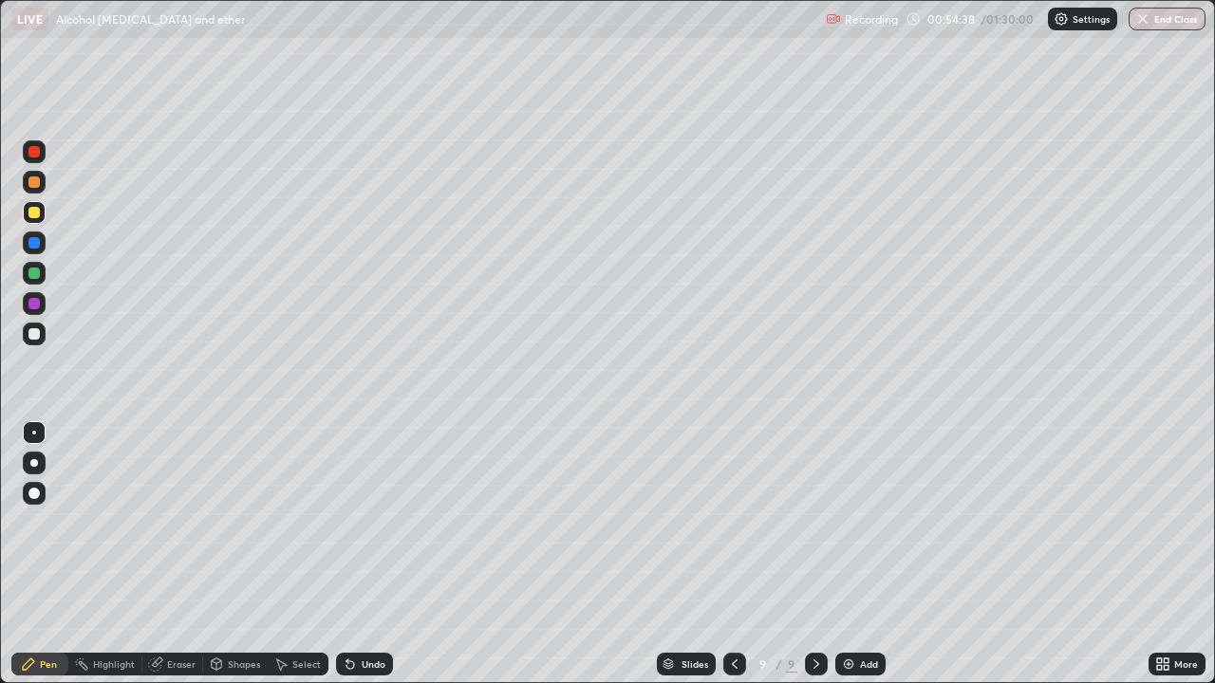
click at [812, 554] on icon at bounding box center [816, 664] width 15 height 15
click at [847, 554] on img at bounding box center [848, 664] width 15 height 15
click at [347, 554] on icon at bounding box center [350, 666] width 8 height 8
click at [360, 554] on div "Undo" at bounding box center [364, 664] width 57 height 23
click at [33, 246] on div at bounding box center [33, 242] width 11 height 11
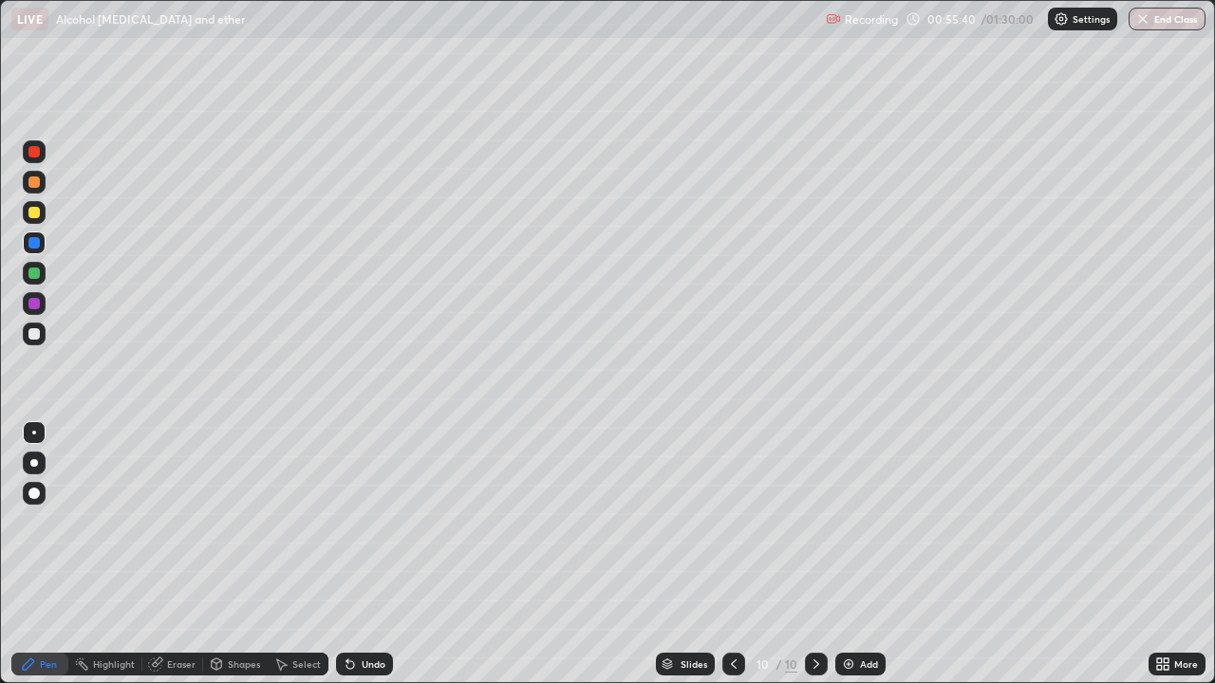
click at [374, 554] on div "Undo" at bounding box center [374, 664] width 24 height 9
click at [354, 554] on icon at bounding box center [350, 664] width 15 height 15
click at [347, 554] on icon at bounding box center [350, 666] width 8 height 8
click at [350, 554] on icon at bounding box center [350, 666] width 8 height 8
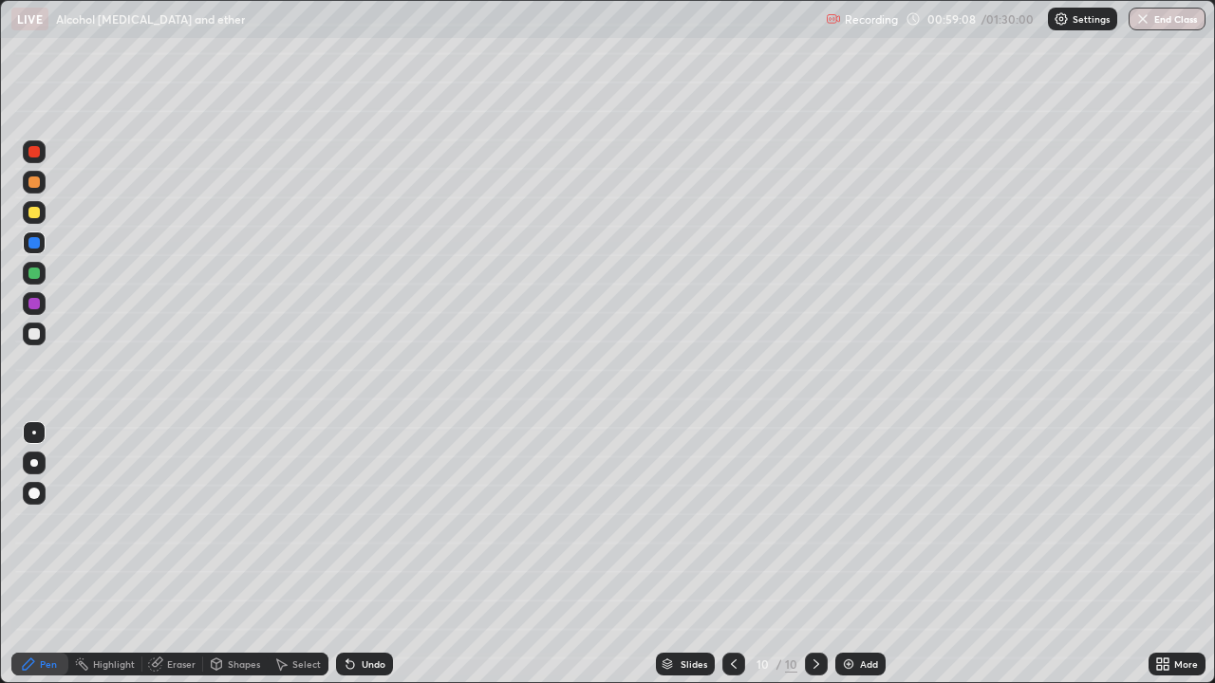
click at [362, 554] on div "Undo" at bounding box center [374, 664] width 24 height 9
click at [860, 554] on div "Add" at bounding box center [869, 664] width 18 height 9
click at [34, 336] on div at bounding box center [33, 333] width 11 height 11
click at [383, 554] on div "Undo" at bounding box center [364, 664] width 57 height 23
click at [367, 554] on div "Undo" at bounding box center [364, 664] width 57 height 23
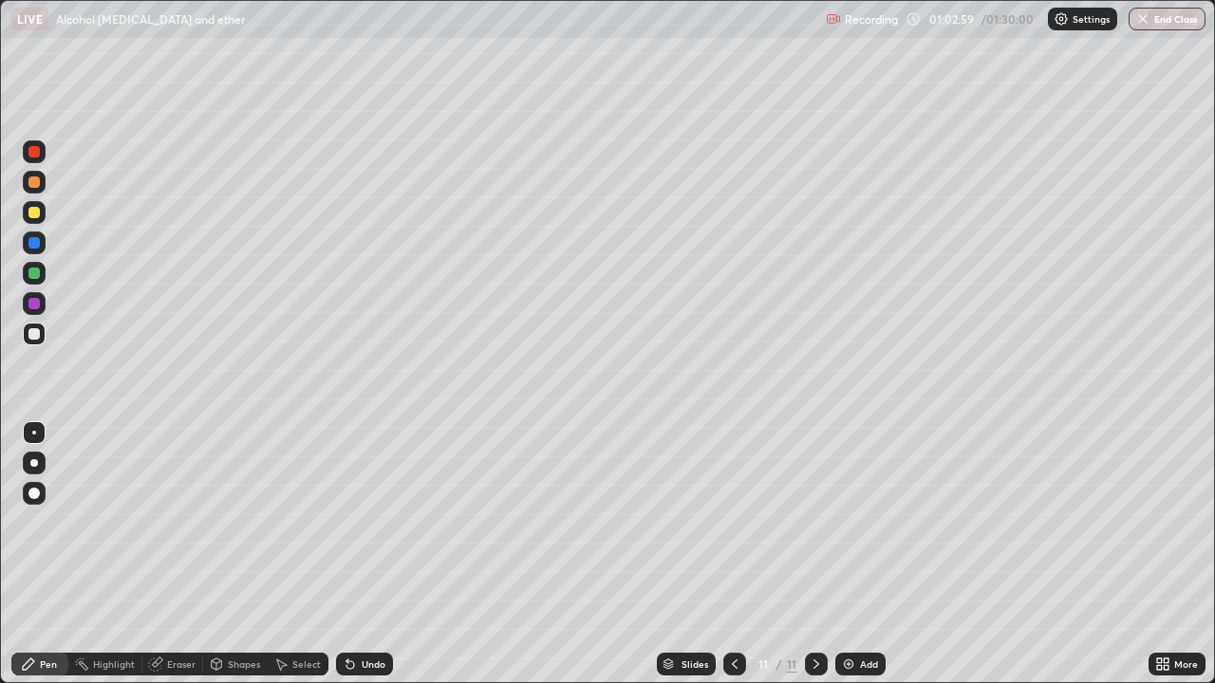
click at [368, 554] on div "Undo" at bounding box center [364, 664] width 57 height 23
click at [366, 554] on div "Undo" at bounding box center [364, 664] width 57 height 23
click at [860, 554] on div "Add" at bounding box center [869, 664] width 18 height 9
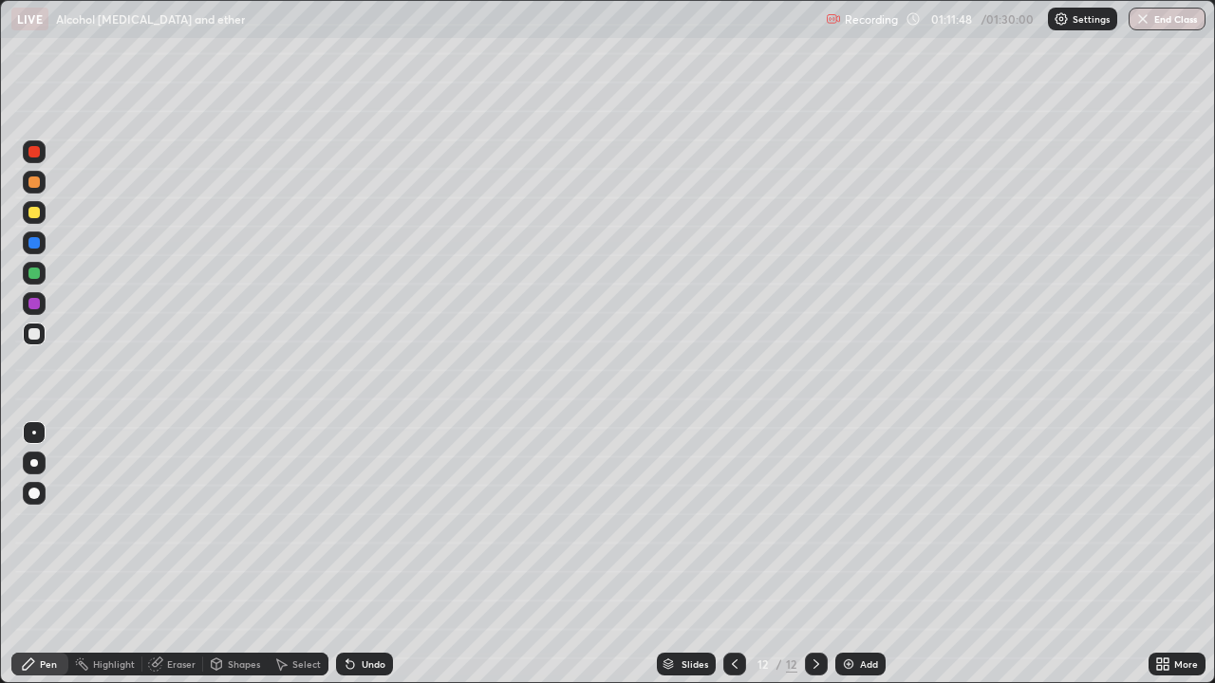
click at [347, 554] on icon at bounding box center [350, 666] width 8 height 8
click at [354, 554] on icon at bounding box center [350, 664] width 15 height 15
click at [359, 554] on div "Undo" at bounding box center [364, 664] width 57 height 23
click at [357, 554] on div "Undo" at bounding box center [364, 664] width 57 height 23
click at [356, 554] on div "Undo" at bounding box center [364, 664] width 57 height 23
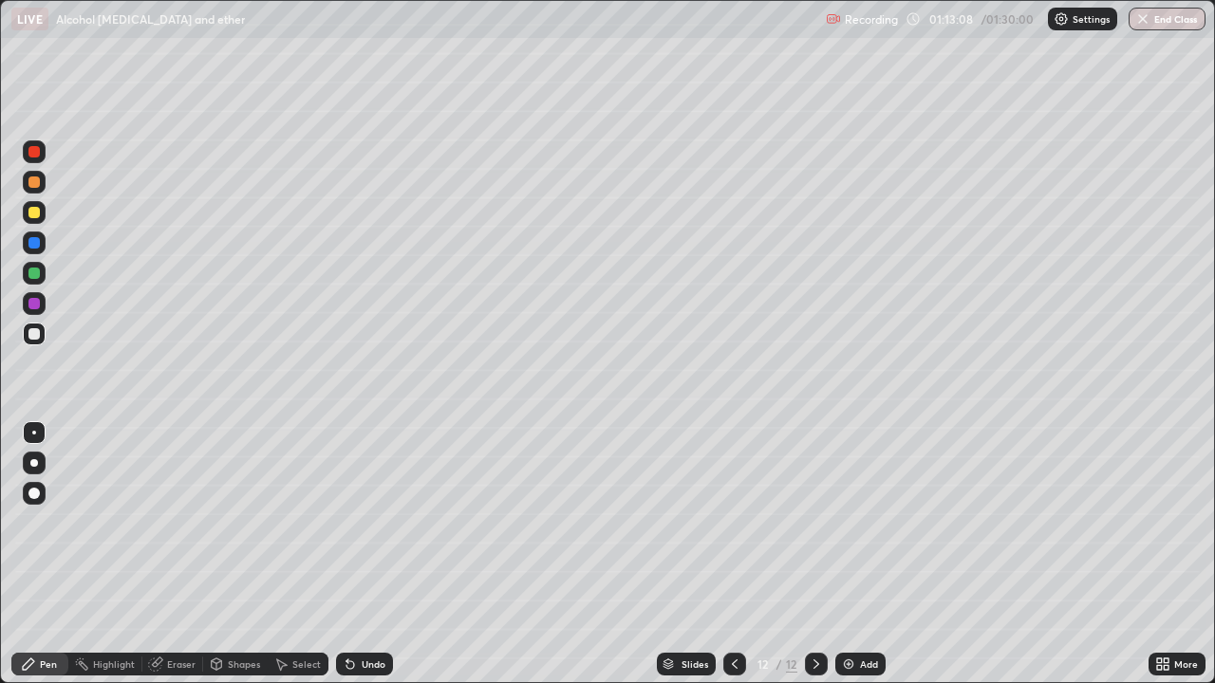
click at [356, 554] on div "Undo" at bounding box center [364, 664] width 57 height 23
click at [352, 554] on icon at bounding box center [350, 664] width 15 height 15
click at [351, 554] on div "Undo" at bounding box center [364, 664] width 57 height 23
click at [498, 554] on div "Slides 12 / 12 Add" at bounding box center [771, 664] width 756 height 38
click at [510, 554] on div "Slides 12 / 12 Add" at bounding box center [771, 664] width 756 height 38
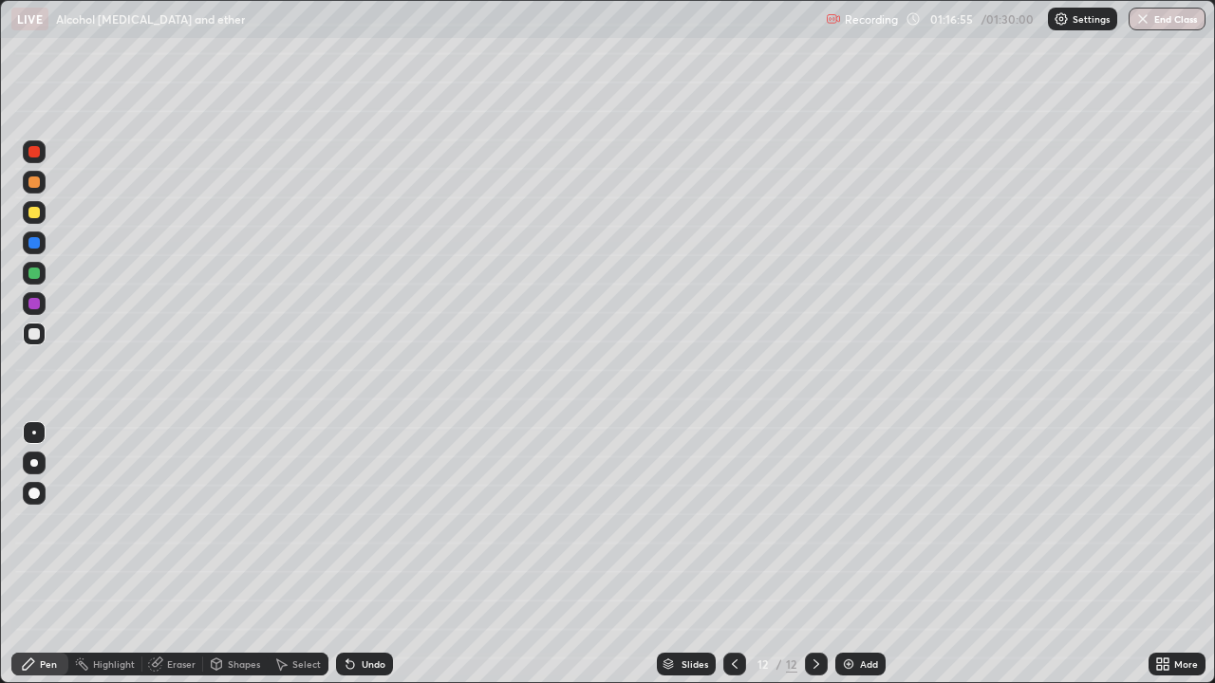
click at [849, 554] on img at bounding box center [848, 664] width 15 height 15
click at [365, 554] on div "Undo" at bounding box center [364, 664] width 57 height 23
click at [367, 554] on div "Undo" at bounding box center [374, 664] width 24 height 9
click at [860, 554] on div "Add" at bounding box center [869, 664] width 18 height 9
click at [362, 554] on div "Undo" at bounding box center [374, 664] width 24 height 9
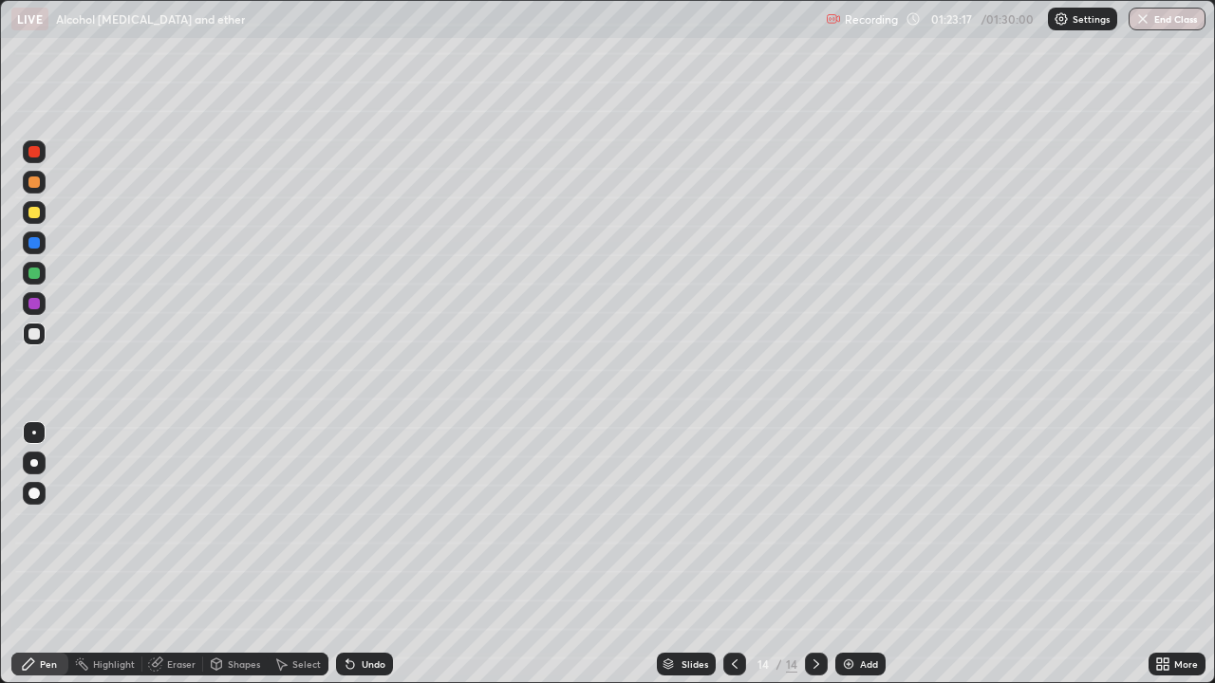
click at [175, 554] on div "Eraser" at bounding box center [172, 664] width 61 height 23
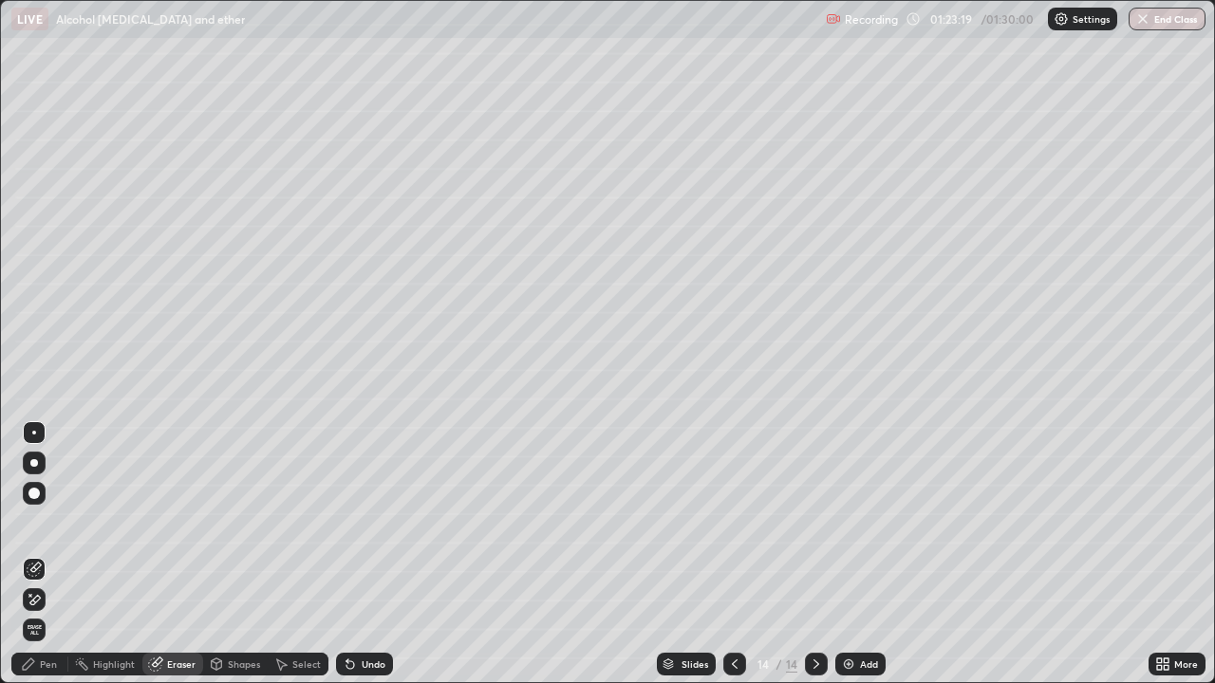
click at [40, 554] on div "Pen" at bounding box center [48, 664] width 17 height 9
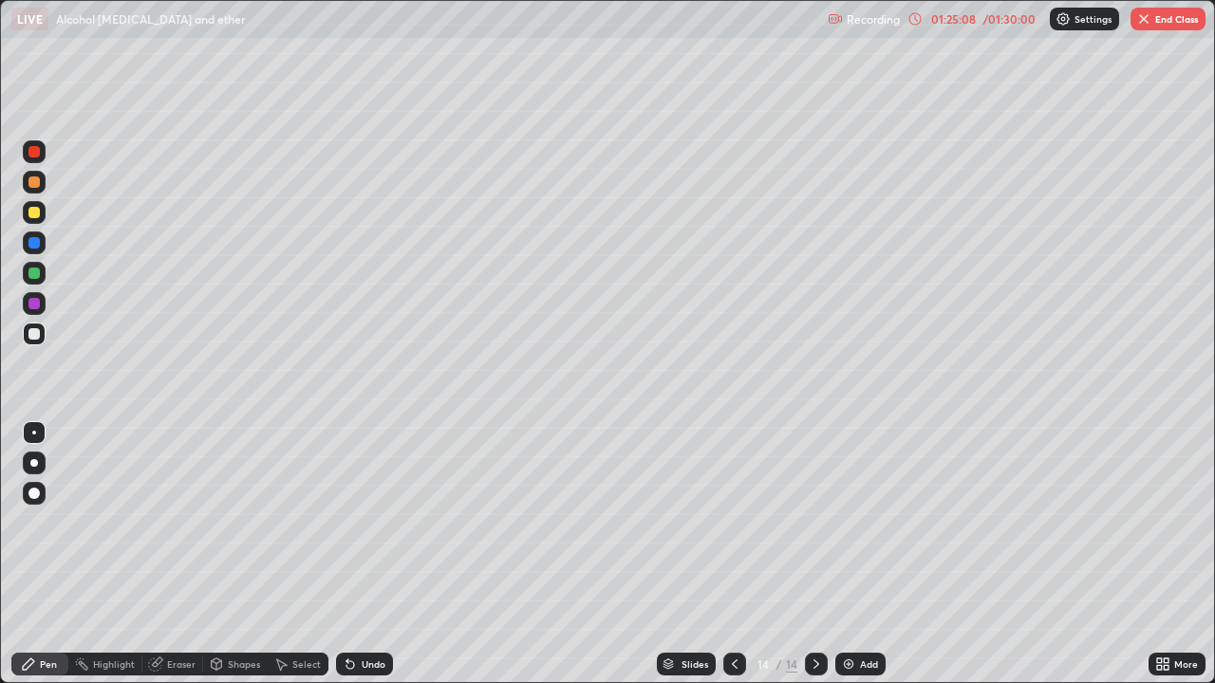
click at [1164, 12] on button "End Class" at bounding box center [1167, 19] width 75 height 23
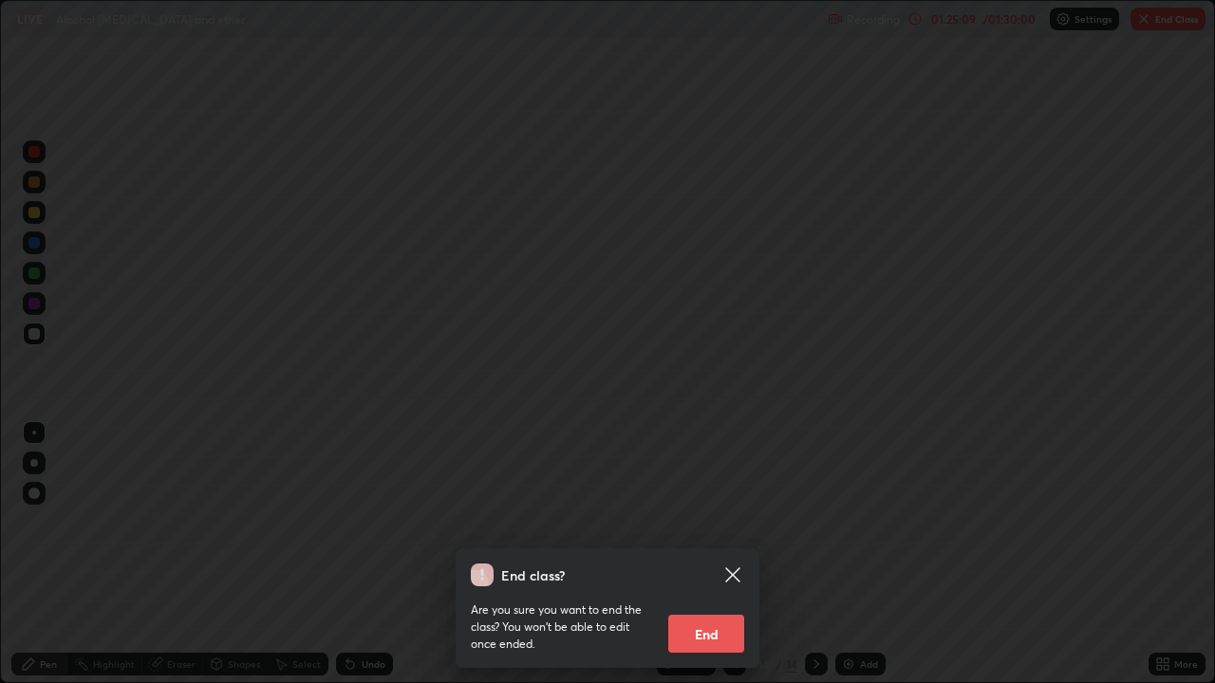
click at [706, 554] on button "End" at bounding box center [706, 634] width 76 height 38
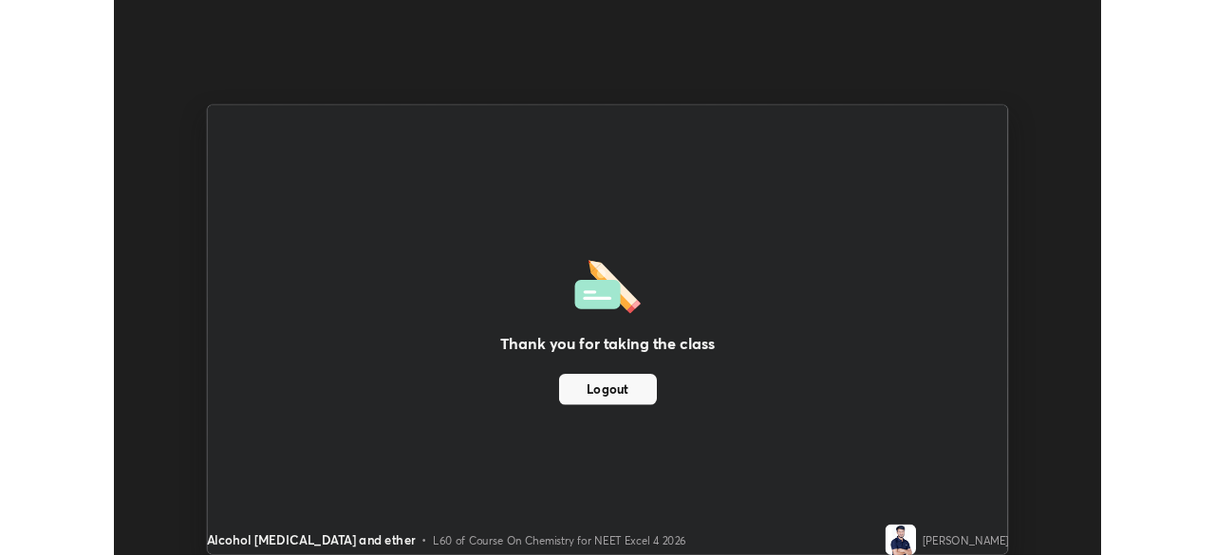
scroll to position [94360, 93701]
